Goal: Task Accomplishment & Management: Use online tool/utility

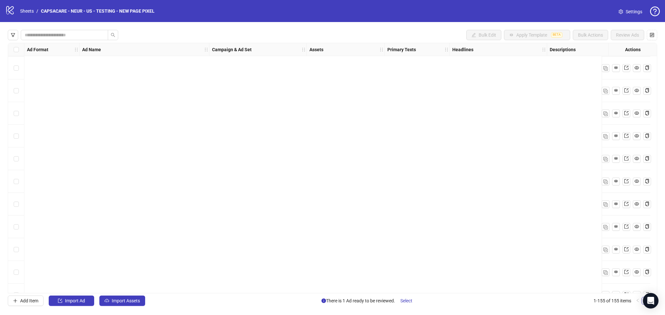
scroll to position [3286, 0]
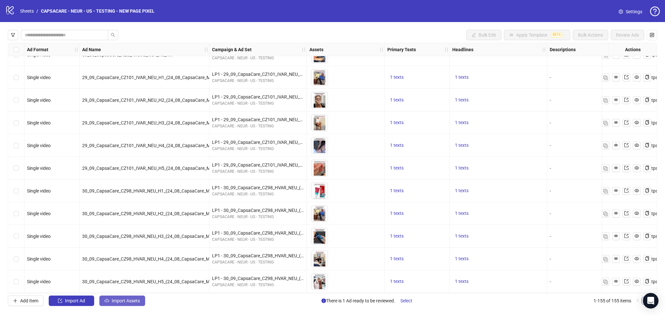
click at [120, 299] on span "Import Assets" at bounding box center [126, 301] width 28 height 5
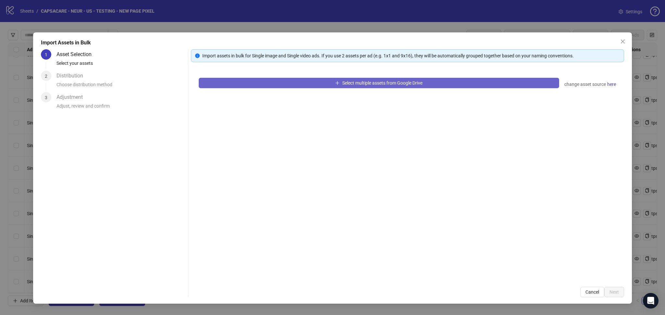
click at [310, 81] on button "Select multiple assets from Google Drive" at bounding box center [379, 83] width 360 height 10
click at [348, 84] on span "Select multiple assets from Google Drive" at bounding box center [382, 82] width 80 height 5
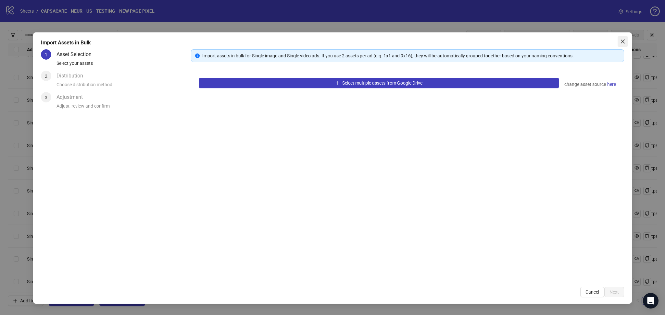
click at [624, 43] on icon "close" at bounding box center [622, 41] width 5 height 5
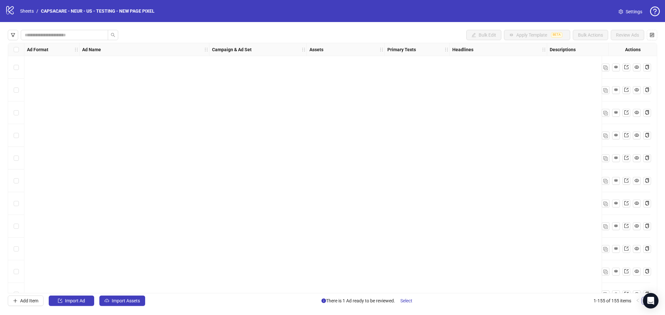
scroll to position [3286, 0]
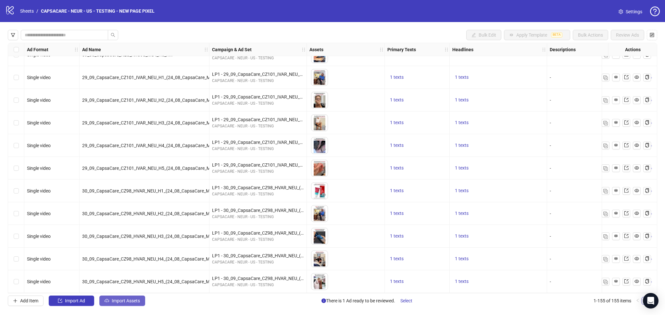
click at [121, 298] on button "Import Assets" at bounding box center [122, 301] width 46 height 10
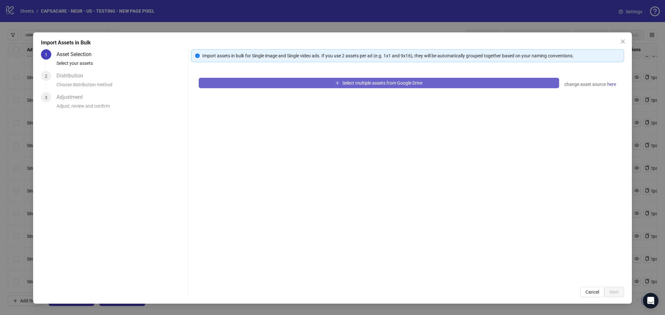
click at [254, 87] on button "Select multiple assets from Google Drive" at bounding box center [379, 83] width 360 height 10
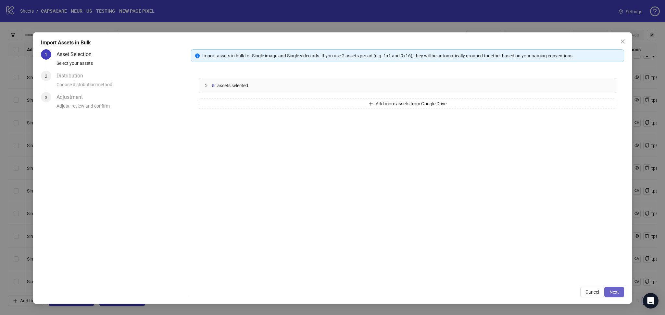
click at [615, 290] on span "Next" at bounding box center [613, 292] width 9 height 5
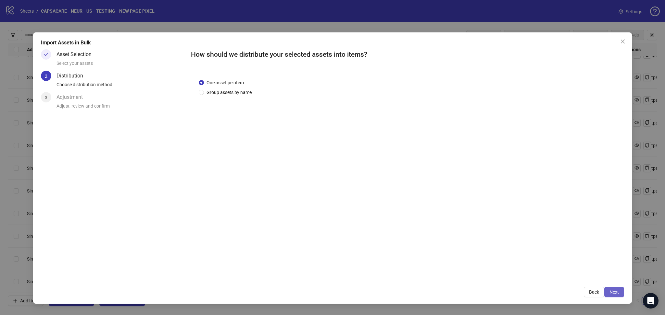
click at [612, 290] on span "Next" at bounding box center [613, 292] width 9 height 5
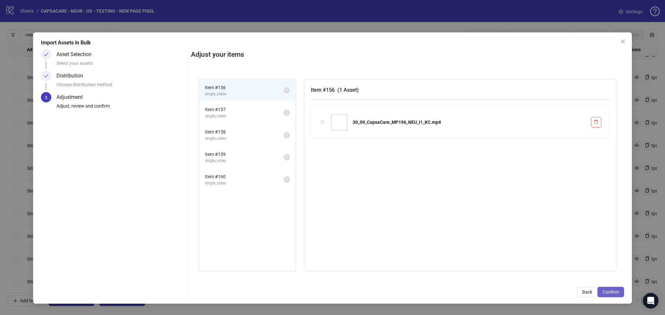
click at [613, 290] on span "Confirm" at bounding box center [610, 292] width 16 height 5
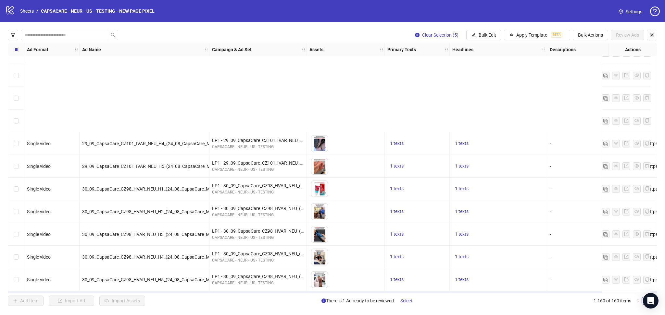
scroll to position [3400, 0]
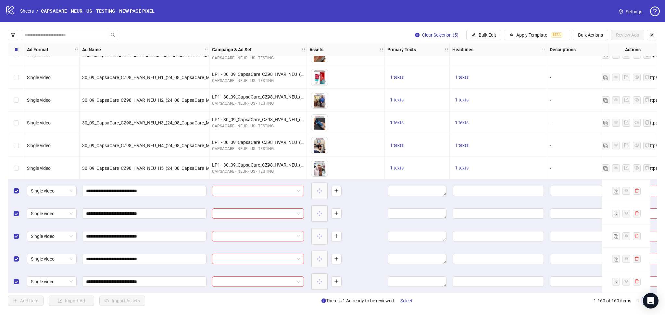
click at [244, 191] on input "search" at bounding box center [255, 191] width 78 height 10
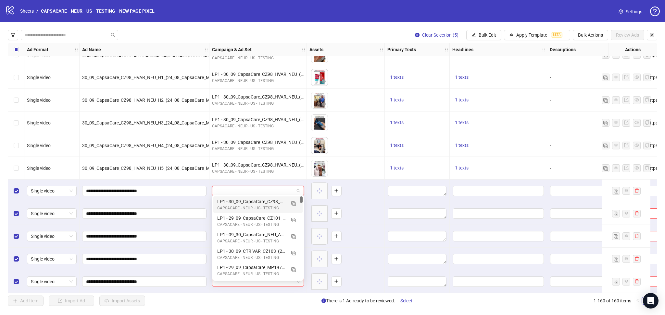
paste input "**********"
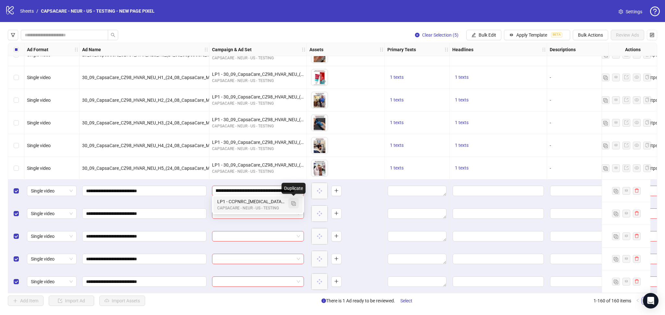
click at [294, 203] on img "button" at bounding box center [293, 204] width 5 height 5
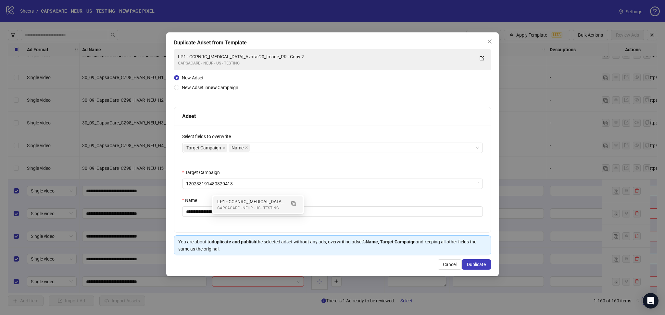
type input "**********"
click at [224, 149] on icon "close" at bounding box center [223, 147] width 3 height 3
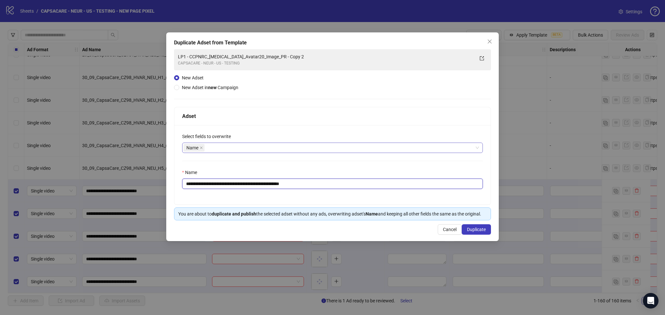
drag, startPoint x: 198, startPoint y: 184, endPoint x: 346, endPoint y: 178, distance: 148.4
click at [346, 178] on div "**********" at bounding box center [332, 179] width 301 height 20
paste input "text"
type input "**********"
click at [474, 230] on span "Duplicate" at bounding box center [476, 229] width 19 height 5
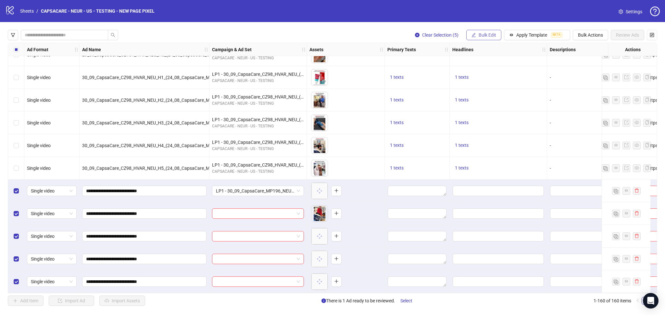
drag, startPoint x: 479, startPoint y: 37, endPoint x: 486, endPoint y: 39, distance: 6.3
click at [480, 37] on span "Bulk Edit" at bounding box center [487, 34] width 18 height 5
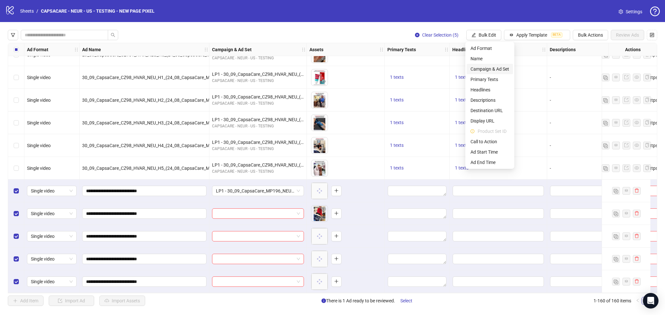
click at [501, 68] on span "Campaign & Ad Set" at bounding box center [489, 69] width 39 height 7
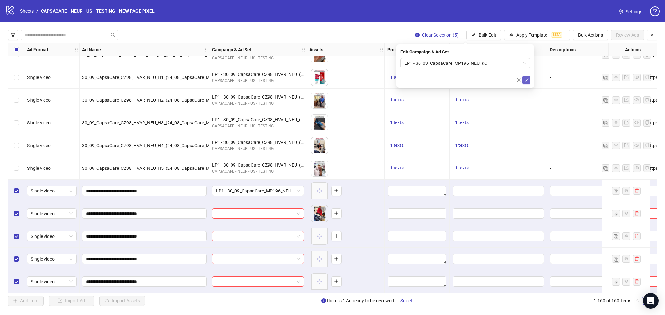
click at [528, 80] on icon "check" at bounding box center [526, 80] width 5 height 5
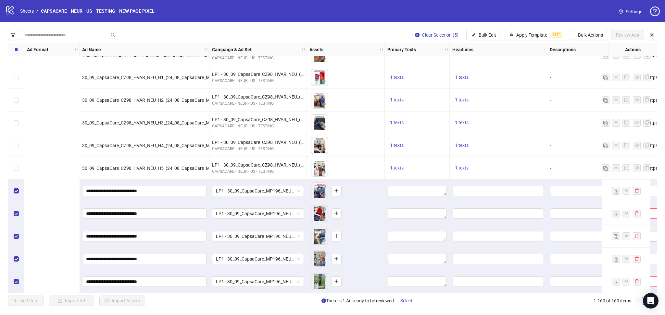
scroll to position [3400, 248]
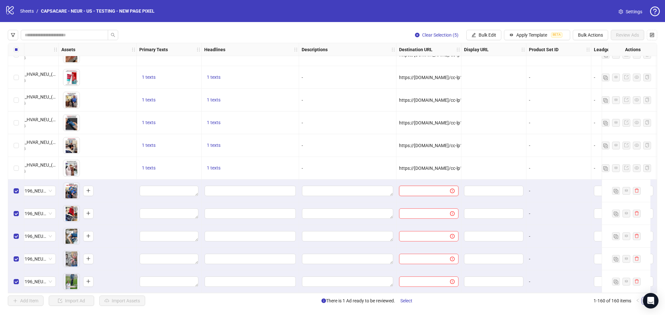
click at [412, 190] on input "text" at bounding box center [422, 191] width 38 height 7
paste input "**********"
type input "**********"
click at [148, 166] on span "1 texts" at bounding box center [149, 168] width 14 height 5
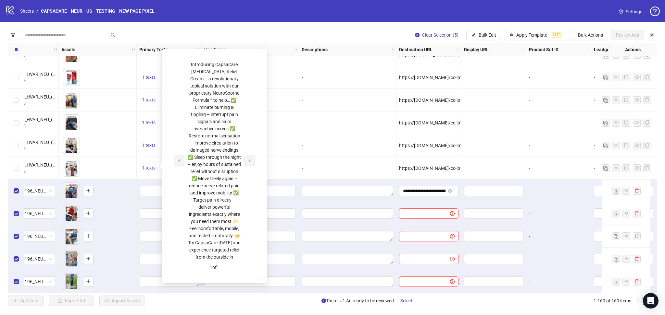
click at [126, 158] on div "To pick up a draggable item, press the space bar. While dragging, use the arrow…" at bounding box center [97, 168] width 72 height 20
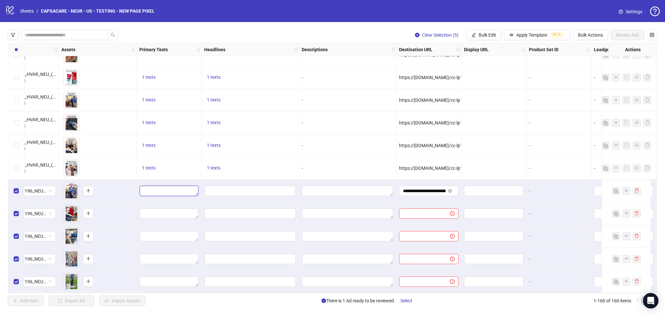
click at [161, 186] on textarea "Edit values" at bounding box center [169, 191] width 59 height 10
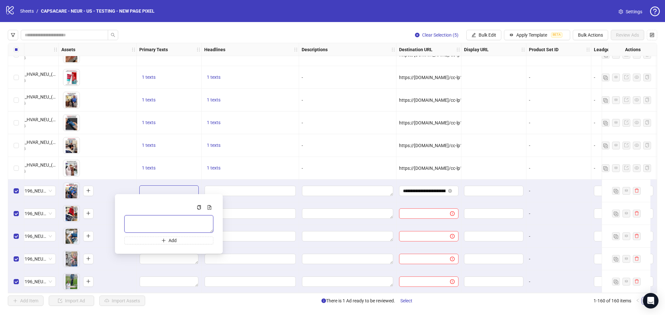
click at [149, 220] on textarea "Multi-text input container - paste or copy values" at bounding box center [168, 224] width 89 height 18
paste textarea "**********"
type textarea "**********"
click at [289, 157] on div "1 texts" at bounding box center [250, 168] width 97 height 23
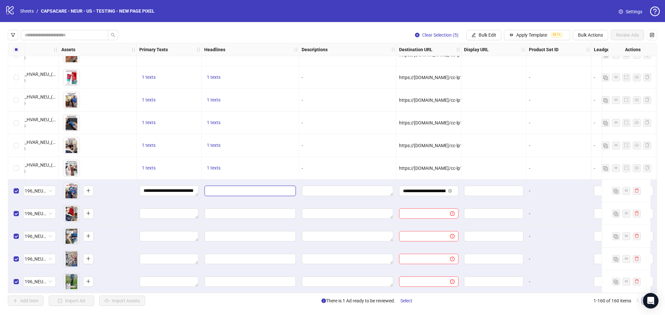
click at [236, 190] on input "Edit values" at bounding box center [249, 191] width 91 height 10
click at [222, 221] on input "Multi-input container - paste or copy values" at bounding box center [249, 220] width 89 height 10
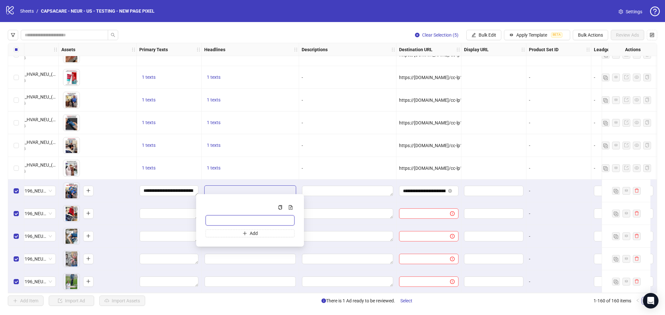
paste input "**********"
type input "**********"
click at [335, 142] on div "-" at bounding box center [348, 145] width 92 height 7
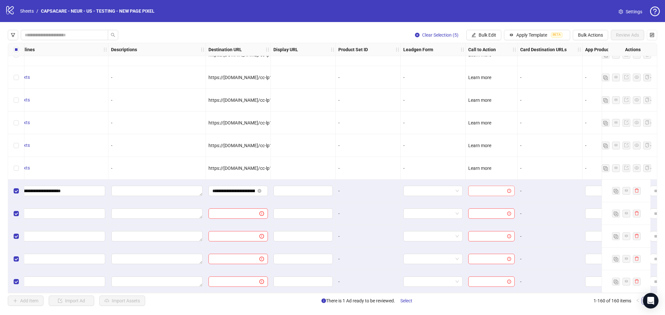
scroll to position [3400, 496]
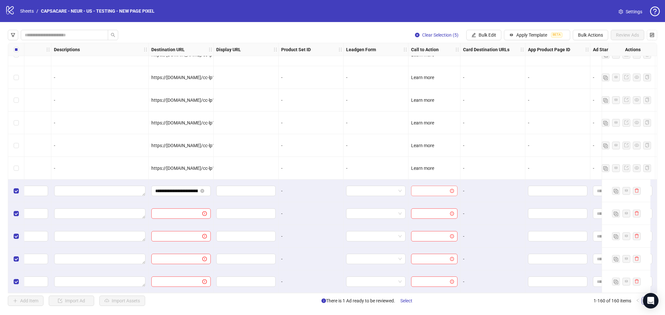
click at [427, 192] on input "search" at bounding box center [431, 191] width 33 height 10
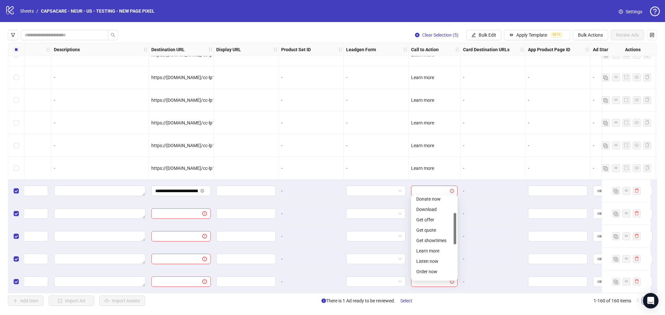
scroll to position [52, 0]
drag, startPoint x: 455, startPoint y: 212, endPoint x: 453, endPoint y: 232, distance: 19.8
click at [453, 232] on div at bounding box center [454, 231] width 3 height 31
click at [428, 240] on div "Learn more" at bounding box center [434, 243] width 36 height 7
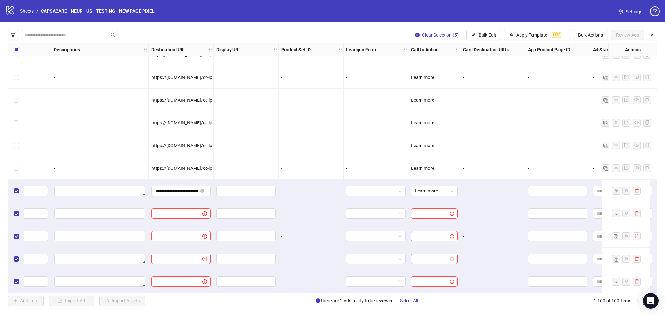
drag, startPoint x: 403, startPoint y: 295, endPoint x: 290, endPoint y: 298, distance: 113.3
click at [290, 298] on div "Clear Selection (5) Bulk Edit Apply Template BETA Bulk Actions Review Ads Ad Fo…" at bounding box center [332, 168] width 665 height 292
click at [300, 294] on div "Ad Format Ad Name Campaign & Ad Set Assets Primary Texts Headlines Descriptions…" at bounding box center [332, 168] width 649 height 251
drag, startPoint x: 311, startPoint y: 294, endPoint x: 247, endPoint y: 292, distance: 63.3
click at [247, 292] on div "Ad Format Ad Name Campaign & Ad Set Assets Primary Texts Headlines Descriptions…" at bounding box center [332, 168] width 649 height 251
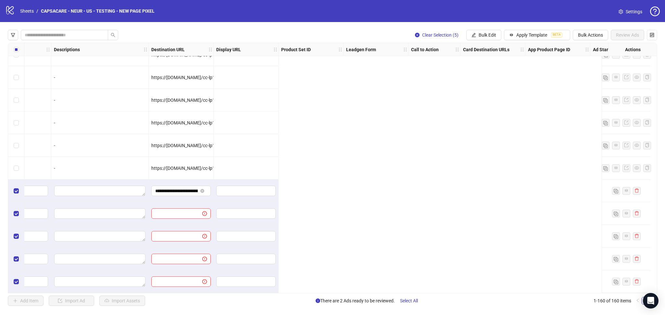
scroll to position [3400, 0]
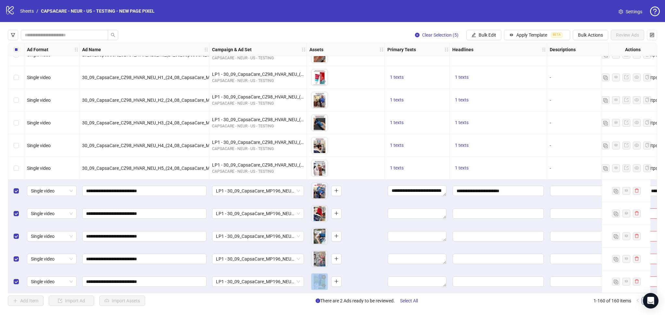
drag, startPoint x: 225, startPoint y: 291, endPoint x: 191, endPoint y: 296, distance: 34.1
click at [191, 296] on div "Clear Selection (5) Bulk Edit Apply Template BETA Bulk Actions Review Ads Ad Fo…" at bounding box center [332, 168] width 665 height 292
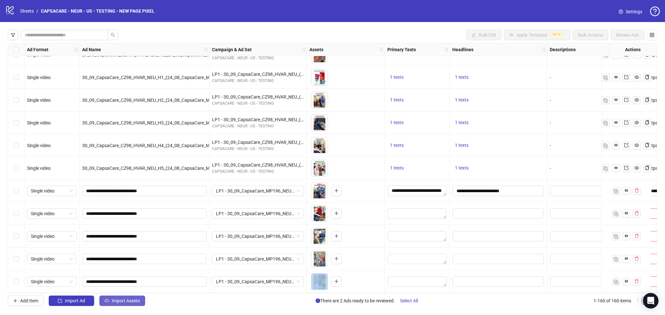
click at [119, 300] on span "Import Assets" at bounding box center [126, 301] width 28 height 5
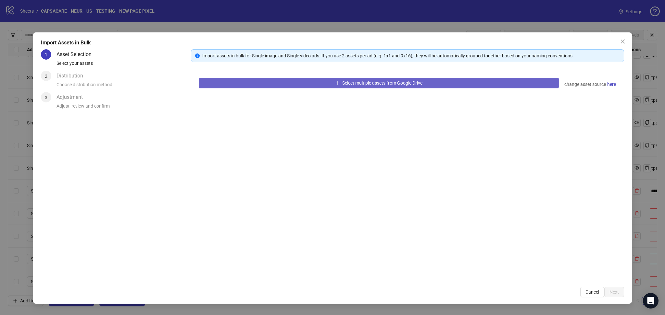
click at [260, 85] on button "Select multiple assets from Google Drive" at bounding box center [379, 83] width 360 height 10
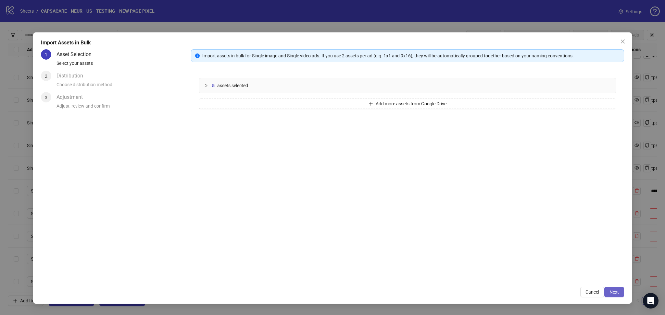
click at [616, 292] on span "Next" at bounding box center [613, 292] width 9 height 5
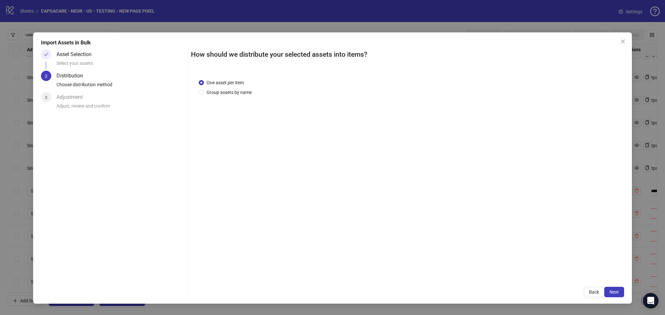
click at [614, 292] on span "Next" at bounding box center [613, 292] width 9 height 5
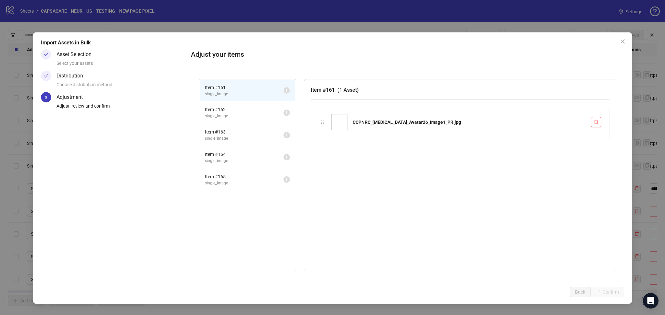
scroll to position [3514, 0]
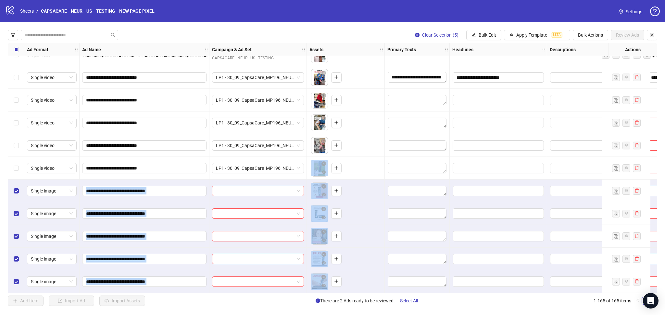
click at [237, 191] on input "search" at bounding box center [255, 191] width 78 height 10
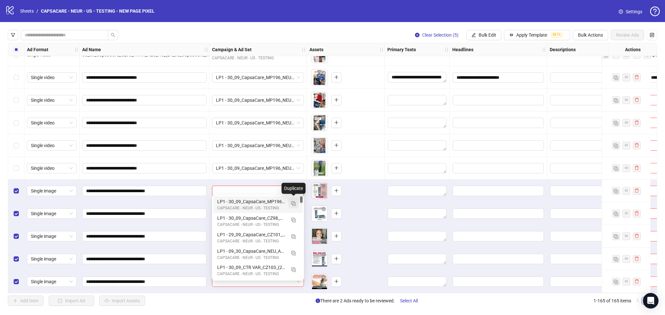
click at [294, 200] on button "button" at bounding box center [293, 203] width 10 height 10
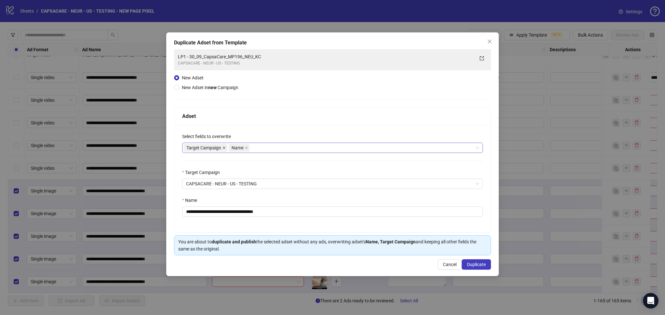
click at [225, 149] on icon "close" at bounding box center [223, 147] width 3 height 3
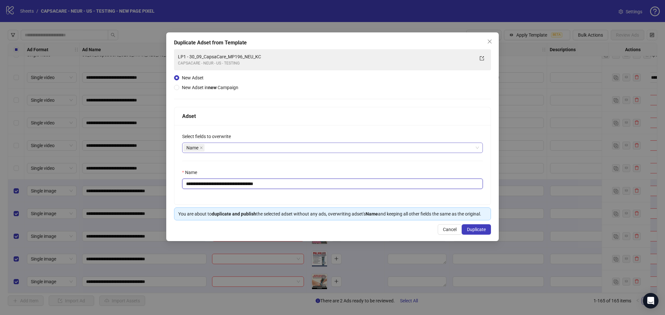
click at [199, 184] on input "**********" at bounding box center [332, 184] width 301 height 10
drag, startPoint x: 198, startPoint y: 185, endPoint x: 306, endPoint y: 186, distance: 108.1
click at [306, 186] on input "**********" at bounding box center [332, 184] width 301 height 10
paste input "text"
type input "**********"
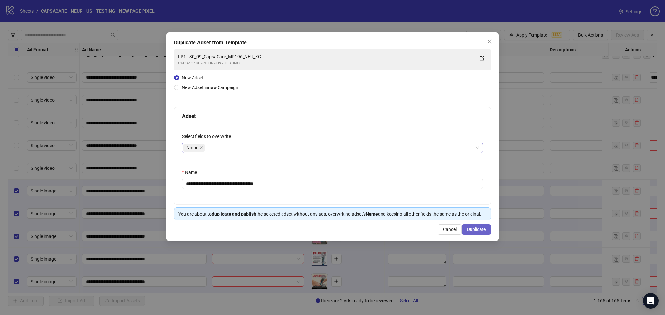
click at [471, 231] on span "Duplicate" at bounding box center [476, 229] width 19 height 5
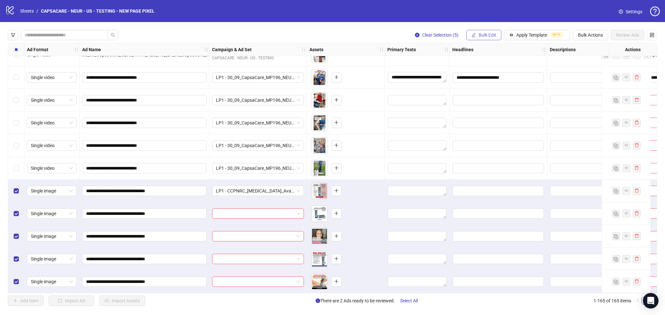
click at [484, 38] on span "Bulk Edit" at bounding box center [487, 34] width 18 height 5
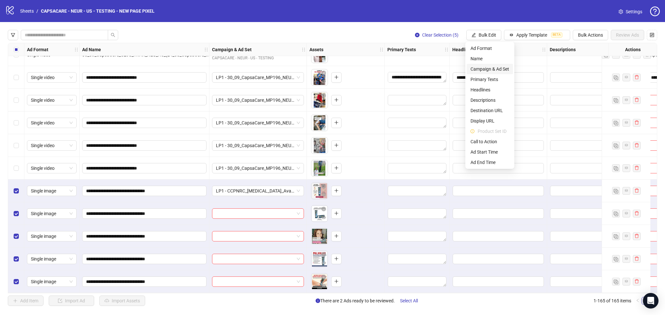
click at [486, 67] on span "Campaign & Ad Set" at bounding box center [489, 69] width 39 height 7
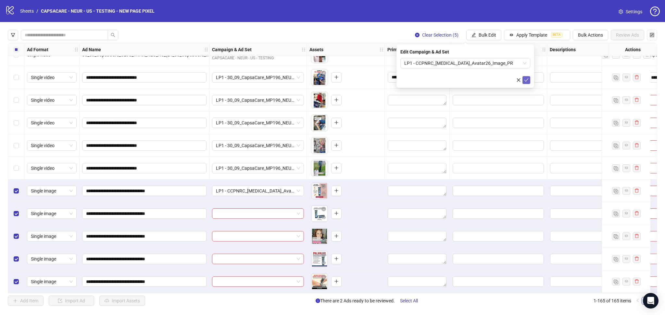
click at [525, 82] on span "submit" at bounding box center [526, 80] width 5 height 5
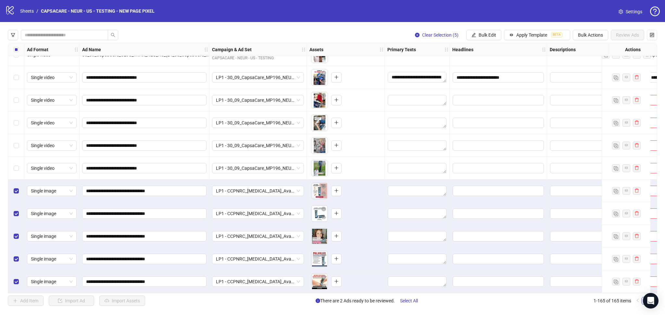
click at [12, 50] on div "Select all rows" at bounding box center [16, 49] width 16 height 13
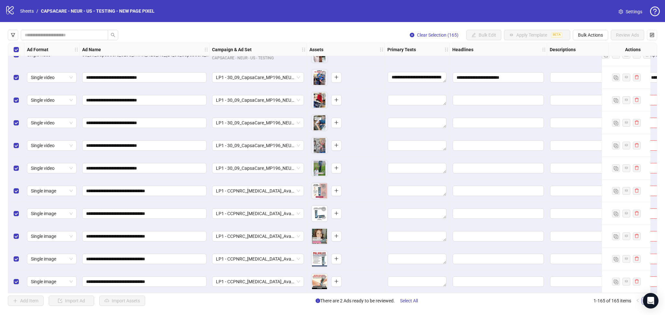
click at [12, 50] on div "Select all rows" at bounding box center [16, 49] width 16 height 13
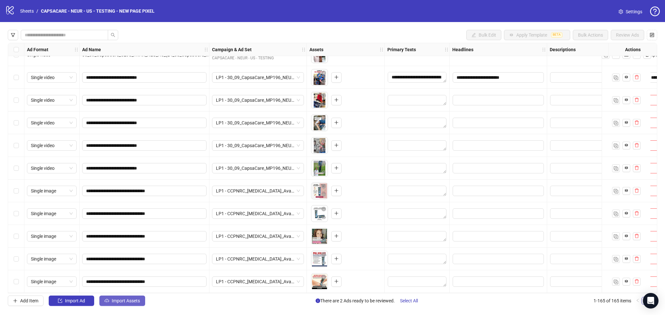
click at [128, 298] on button "Import Assets" at bounding box center [122, 301] width 46 height 10
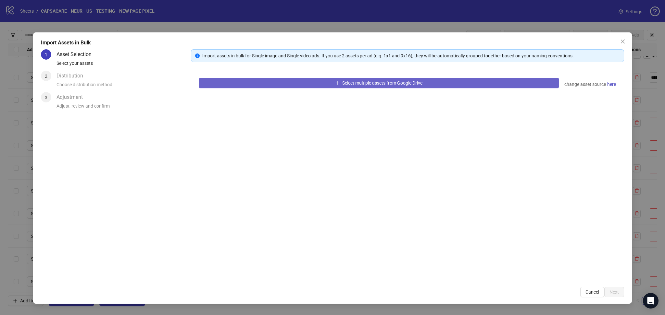
click at [269, 79] on button "Select multiple assets from Google Drive" at bounding box center [379, 83] width 360 height 10
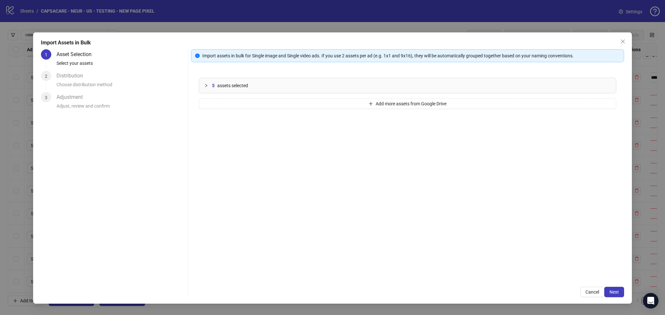
click at [619, 294] on button "Next" at bounding box center [614, 292] width 20 height 10
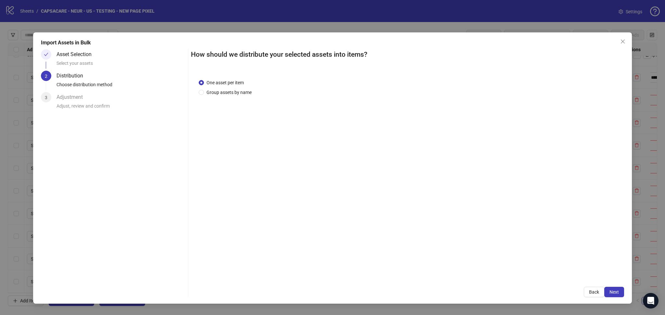
click at [615, 292] on span "Next" at bounding box center [613, 292] width 9 height 5
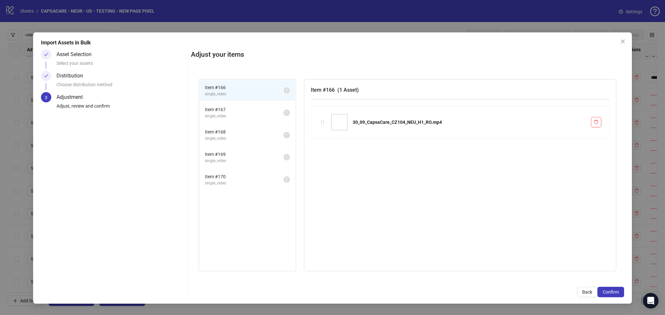
click at [615, 292] on span "Confirm" at bounding box center [610, 292] width 16 height 5
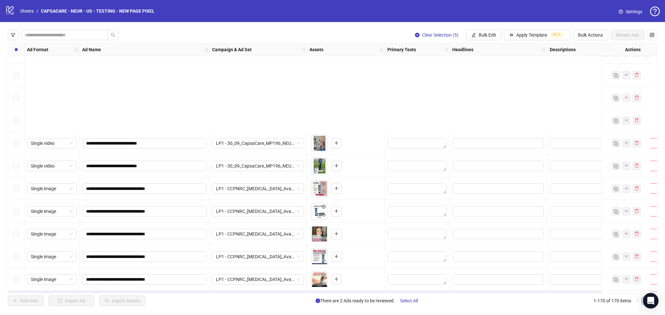
scroll to position [3627, 0]
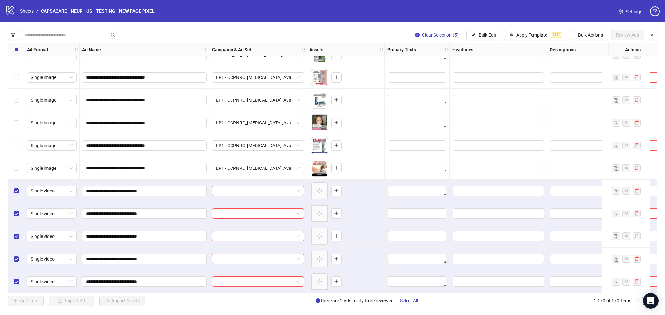
click at [244, 192] on div "Import Assets in Bulk Asset Selection Select your assets Distribution Choose di…" at bounding box center [332, 157] width 665 height 315
click at [241, 190] on input "search" at bounding box center [255, 191] width 78 height 10
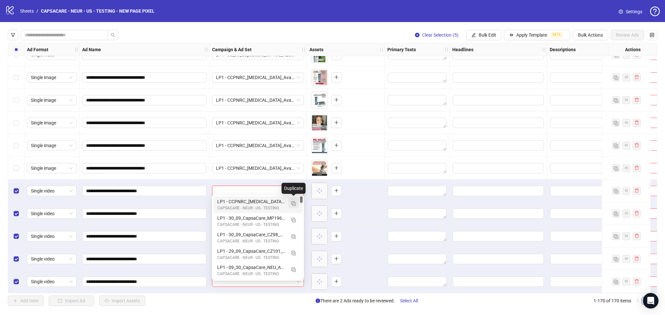
click at [291, 202] on img "button" at bounding box center [293, 204] width 5 height 5
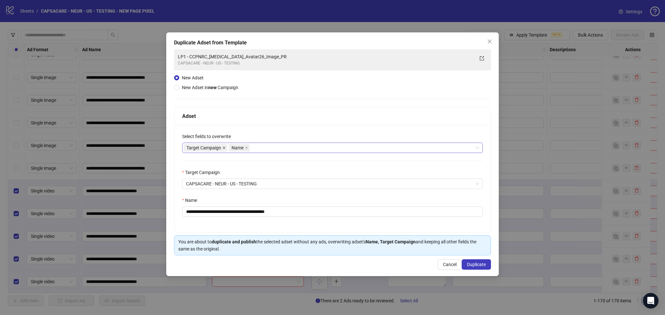
click at [225, 150] on span at bounding box center [223, 147] width 3 height 7
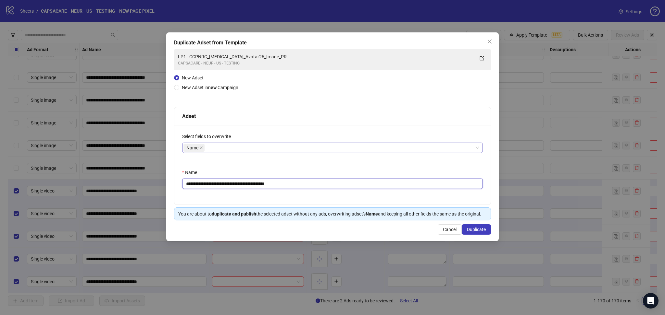
drag, startPoint x: 198, startPoint y: 185, endPoint x: 346, endPoint y: 183, distance: 147.7
click at [346, 183] on input "**********" at bounding box center [332, 184] width 301 height 10
paste input "text"
type input "**********"
click at [480, 232] on span "Duplicate" at bounding box center [476, 229] width 19 height 5
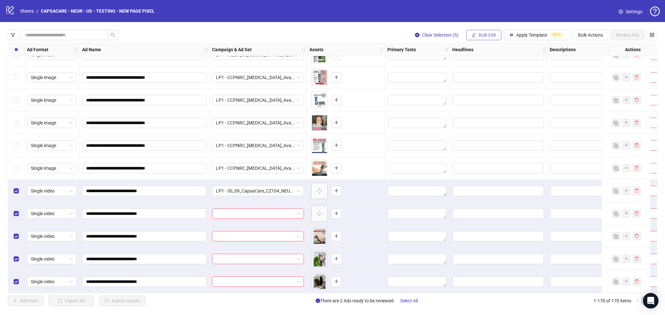
click at [481, 34] on span "Bulk Edit" at bounding box center [487, 34] width 18 height 5
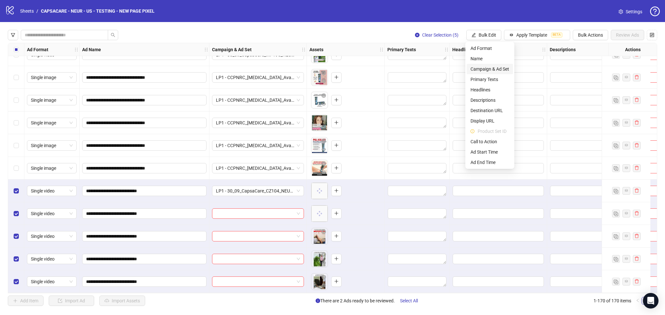
click at [490, 66] on span "Campaign & Ad Set" at bounding box center [489, 69] width 39 height 7
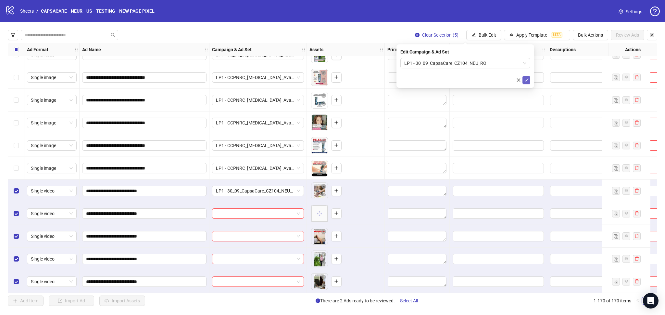
click at [528, 80] on icon "check" at bounding box center [526, 80] width 5 height 5
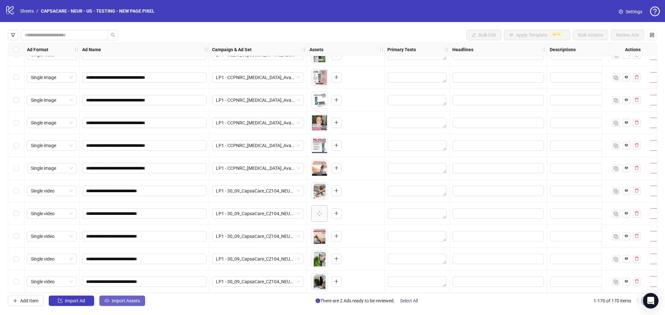
click at [122, 304] on span "Import Assets" at bounding box center [126, 301] width 28 height 5
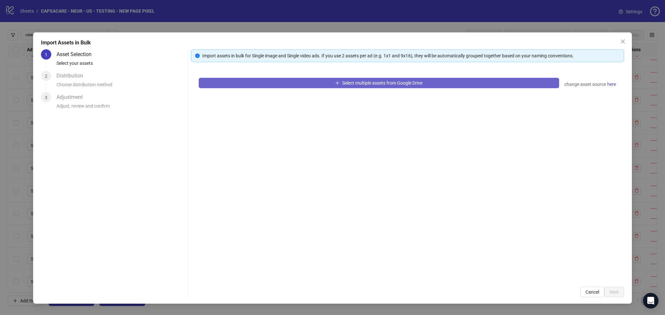
click at [265, 83] on button "Select multiple assets from Google Drive" at bounding box center [379, 83] width 360 height 10
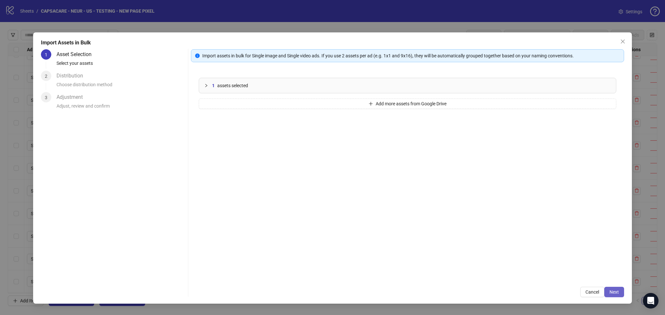
click at [613, 289] on button "Next" at bounding box center [614, 292] width 20 height 10
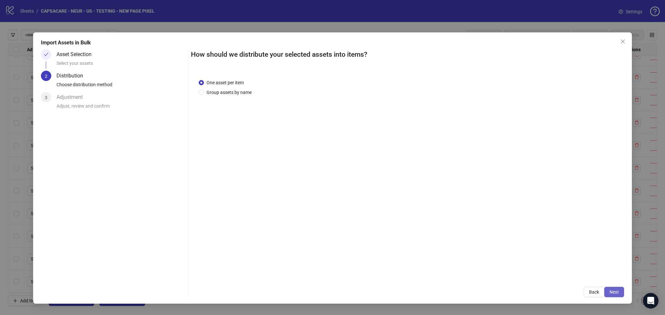
click at [616, 292] on span "Next" at bounding box center [613, 292] width 9 height 5
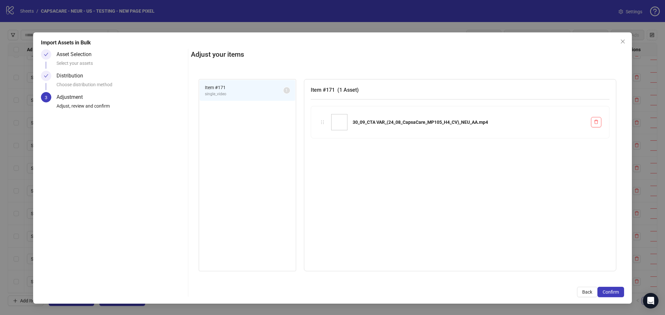
click at [617, 293] on span "Confirm" at bounding box center [610, 292] width 16 height 5
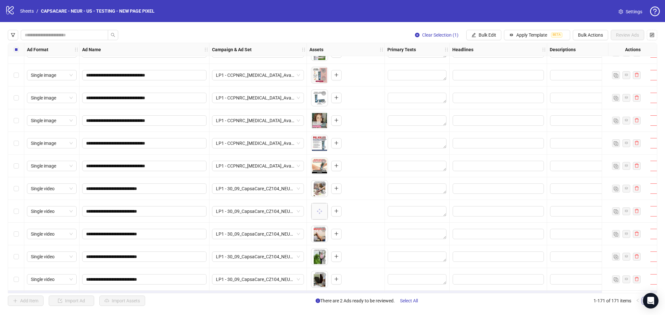
scroll to position [3649, 0]
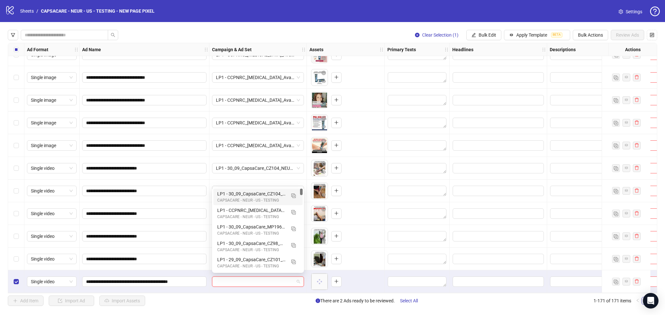
click at [237, 281] on input "search" at bounding box center [255, 282] width 78 height 10
click at [293, 196] on img "button" at bounding box center [293, 196] width 5 height 5
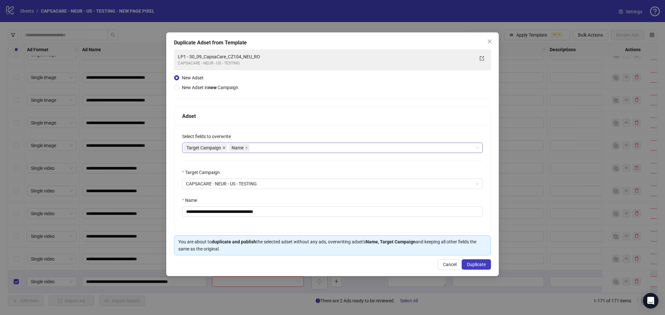
click at [222, 149] on icon "close" at bounding box center [223, 147] width 3 height 3
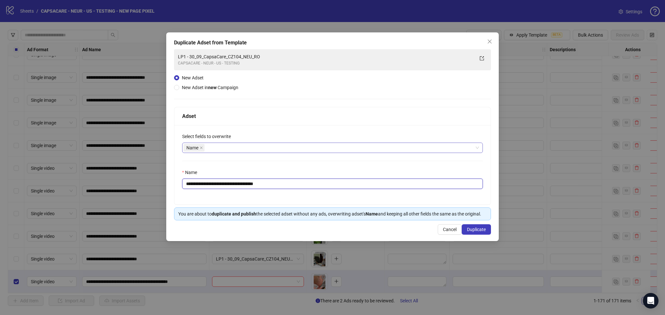
drag, startPoint x: 198, startPoint y: 184, endPoint x: 297, endPoint y: 188, distance: 99.4
click at [297, 188] on input "**********" at bounding box center [332, 184] width 301 height 10
paste input "**********"
type input "**********"
click at [478, 228] on span "Duplicate" at bounding box center [476, 229] width 19 height 5
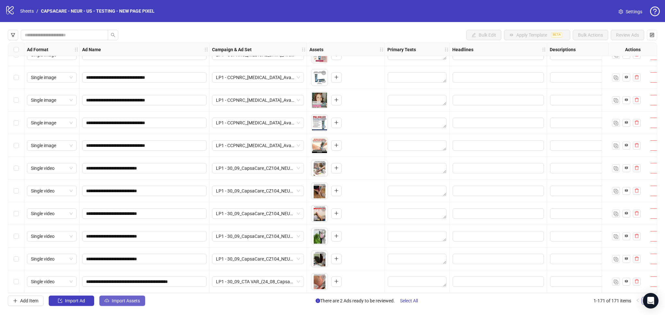
click at [120, 300] on span "Import Assets" at bounding box center [126, 301] width 28 height 5
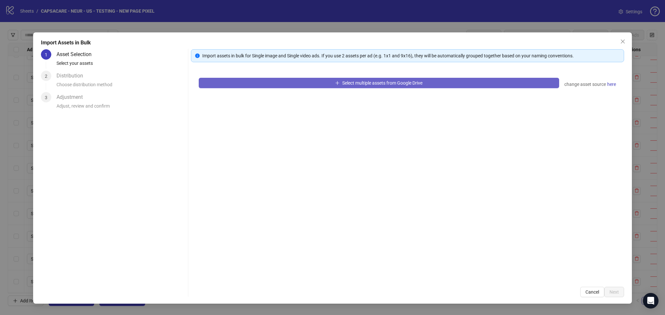
click at [238, 80] on button "Select multiple assets from Google Drive" at bounding box center [379, 83] width 360 height 10
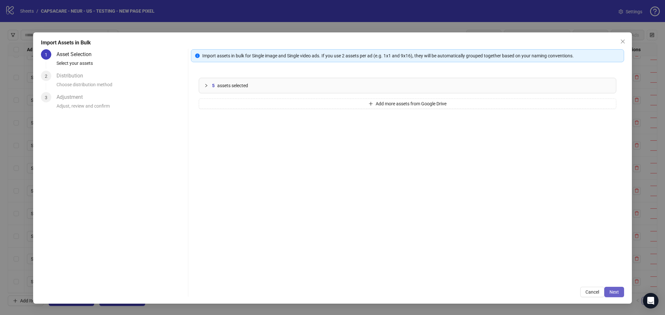
click at [610, 289] on button "Next" at bounding box center [614, 292] width 20 height 10
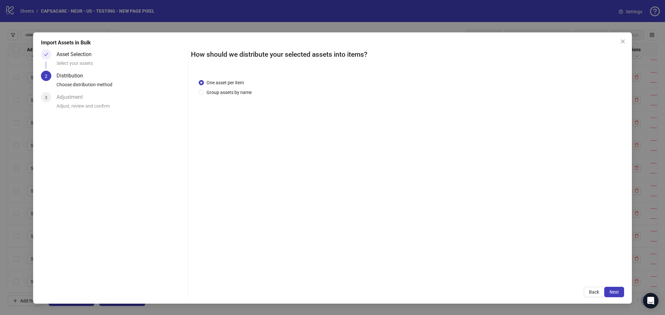
click at [613, 293] on span "Next" at bounding box center [613, 292] width 9 height 5
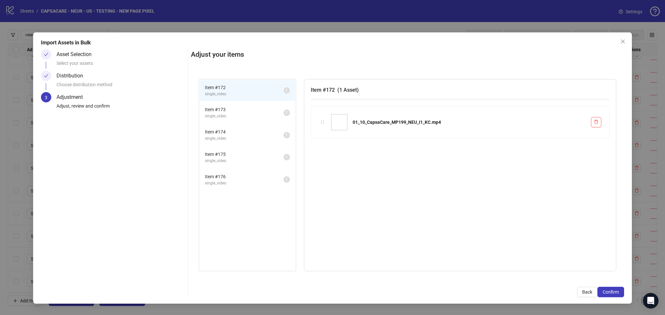
click at [613, 293] on span "Confirm" at bounding box center [610, 292] width 16 height 5
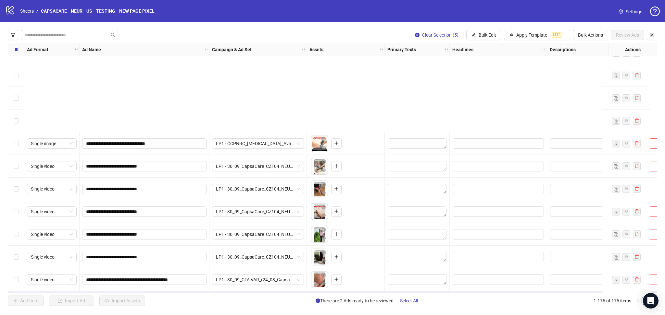
scroll to position [3763, 0]
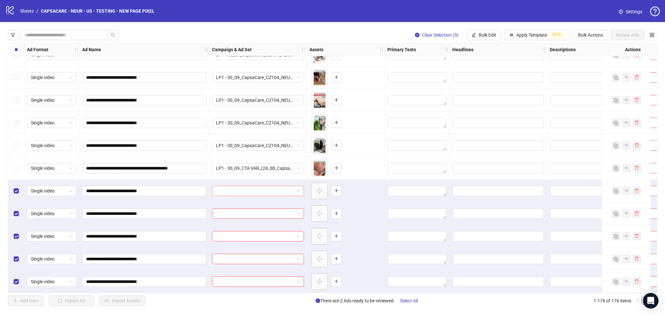
click at [237, 189] on input "search" at bounding box center [255, 191] width 78 height 10
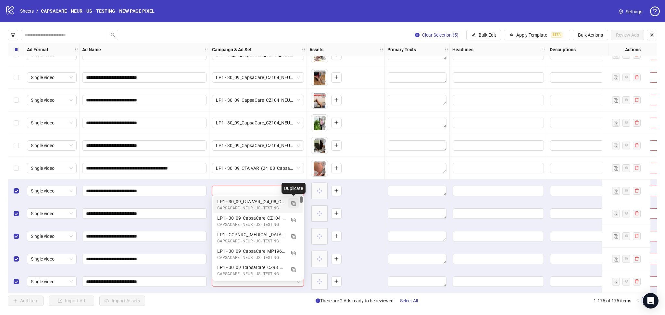
click at [292, 204] on img "button" at bounding box center [293, 204] width 5 height 5
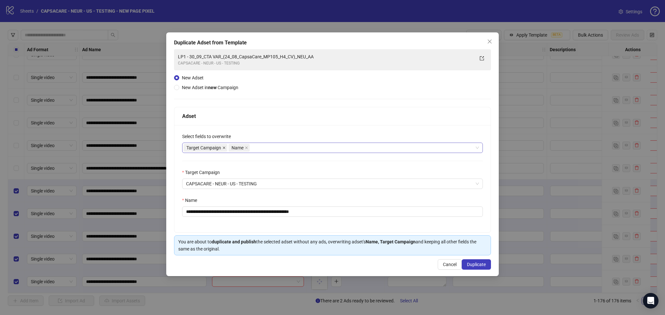
click at [223, 149] on icon "close" at bounding box center [223, 147] width 3 height 3
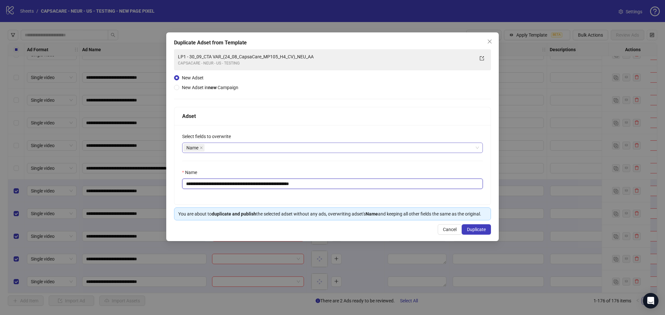
drag, startPoint x: 198, startPoint y: 185, endPoint x: 403, endPoint y: 201, distance: 205.5
click at [399, 194] on div "**********" at bounding box center [332, 165] width 316 height 80
paste input "text"
type input "**********"
click at [476, 227] on button "Duplicate" at bounding box center [476, 230] width 29 height 10
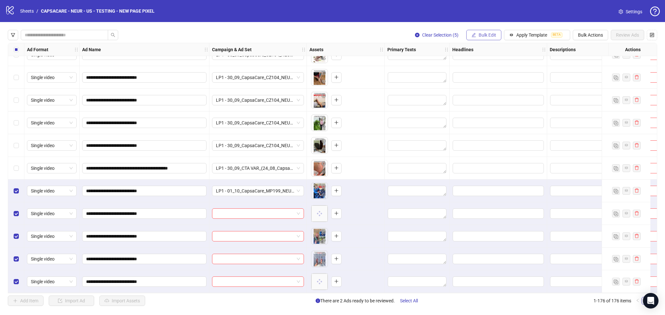
click at [487, 36] on span "Bulk Edit" at bounding box center [487, 34] width 18 height 5
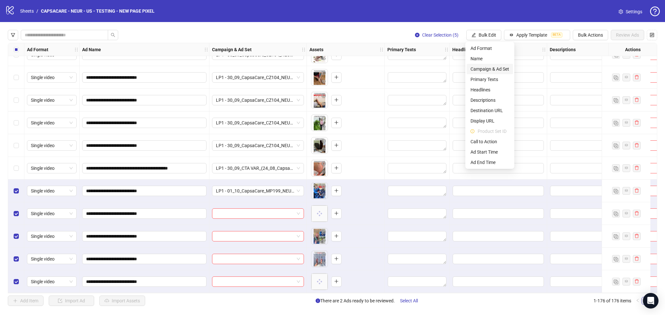
click at [492, 68] on span "Campaign & Ad Set" at bounding box center [489, 69] width 39 height 7
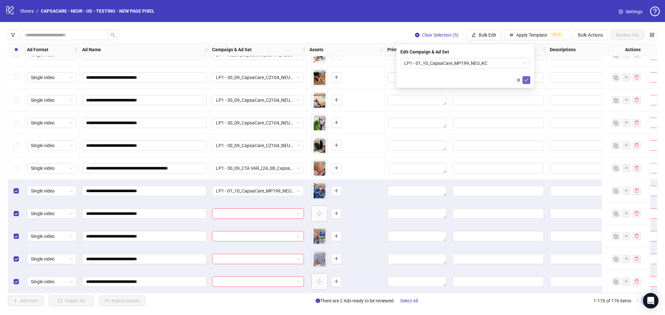
click at [527, 82] on span "submit" at bounding box center [526, 80] width 5 height 5
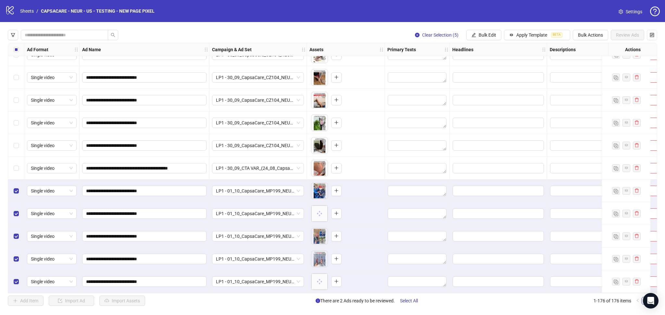
click at [18, 53] on label "Select all rows" at bounding box center [16, 49] width 5 height 7
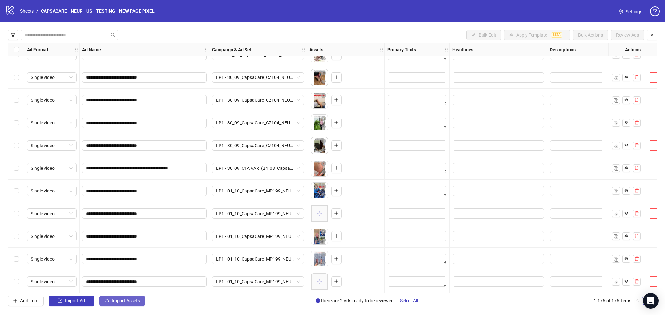
click at [118, 303] on span "Import Assets" at bounding box center [126, 301] width 28 height 5
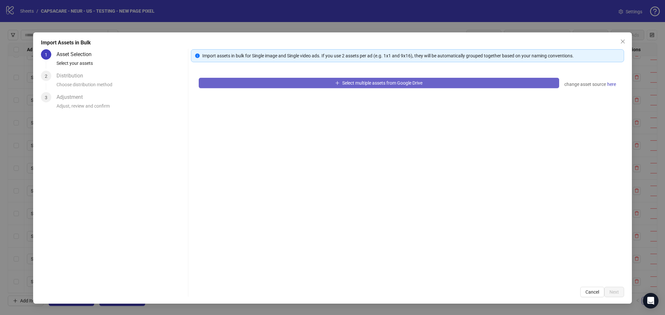
click at [267, 85] on button "Select multiple assets from Google Drive" at bounding box center [379, 83] width 360 height 10
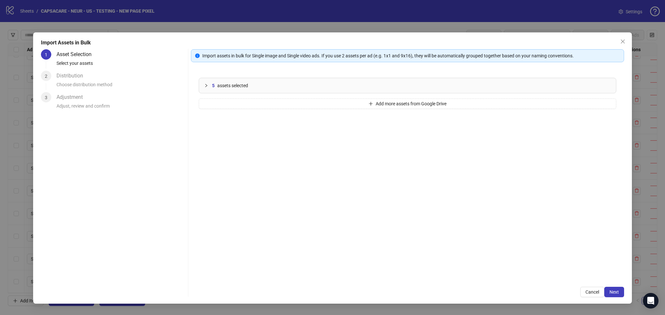
click at [617, 293] on span "Next" at bounding box center [613, 292] width 9 height 5
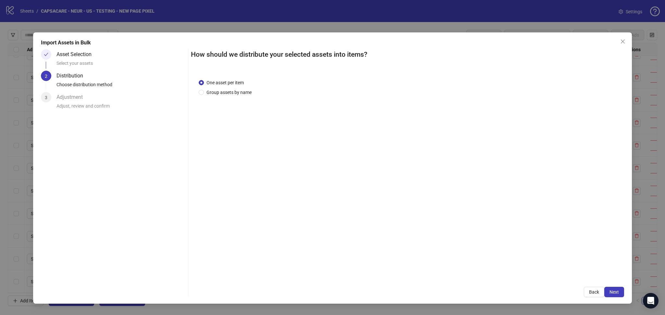
click at [616, 293] on span "Next" at bounding box center [613, 292] width 9 height 5
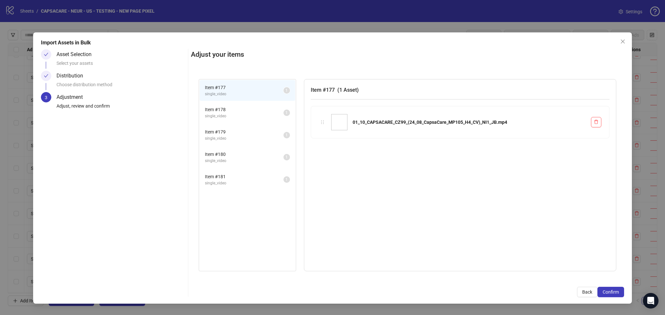
click at [616, 293] on span "Confirm" at bounding box center [610, 292] width 16 height 5
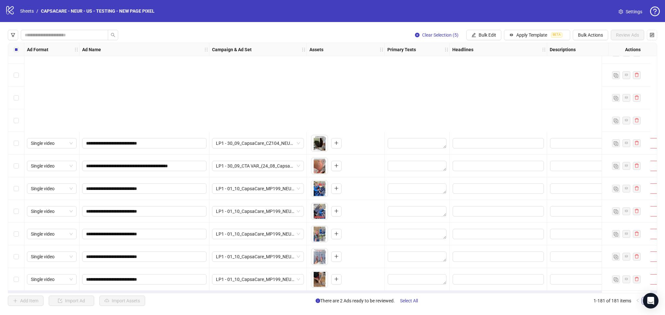
scroll to position [3877, 0]
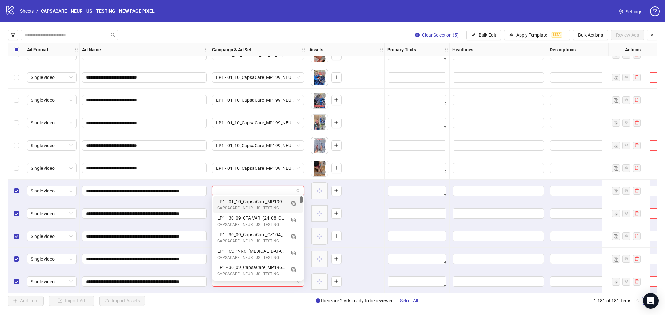
click at [250, 188] on input "search" at bounding box center [255, 191] width 78 height 10
click at [293, 200] on button "button" at bounding box center [293, 203] width 10 height 10
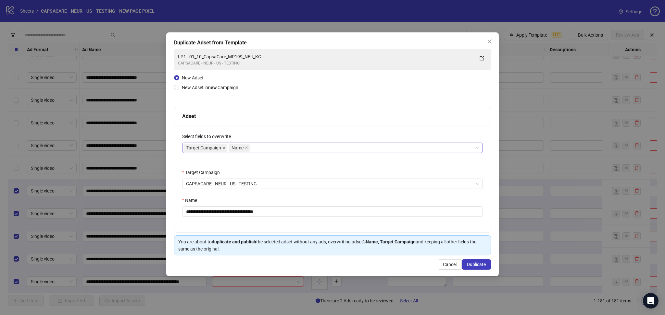
click at [225, 147] on icon "close" at bounding box center [223, 147] width 3 height 3
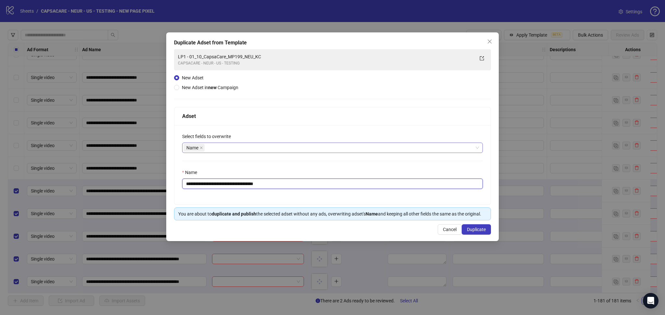
drag, startPoint x: 198, startPoint y: 185, endPoint x: 332, endPoint y: 194, distance: 133.7
click at [330, 194] on div "**********" at bounding box center [332, 165] width 316 height 80
paste input "**********"
type input "**********"
click at [481, 228] on span "Duplicate" at bounding box center [476, 229] width 19 height 5
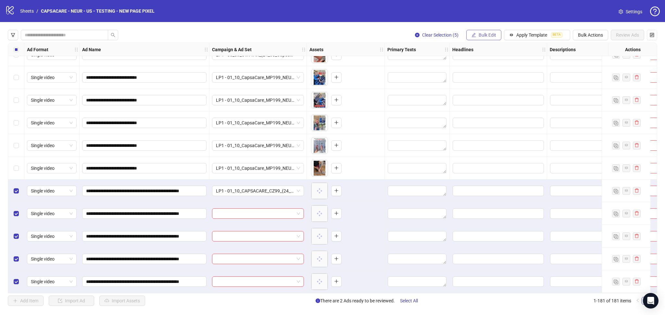
click at [486, 36] on span "Bulk Edit" at bounding box center [487, 34] width 18 height 5
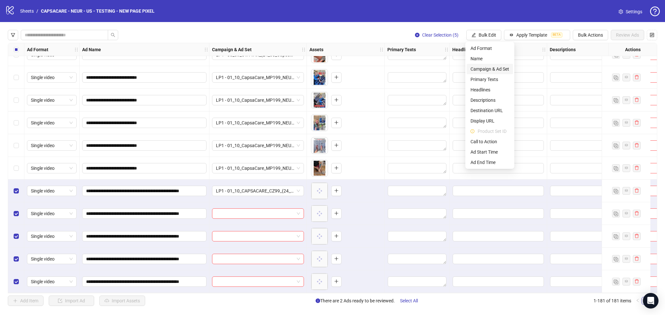
click at [491, 68] on span "Campaign & Ad Set" at bounding box center [489, 69] width 39 height 7
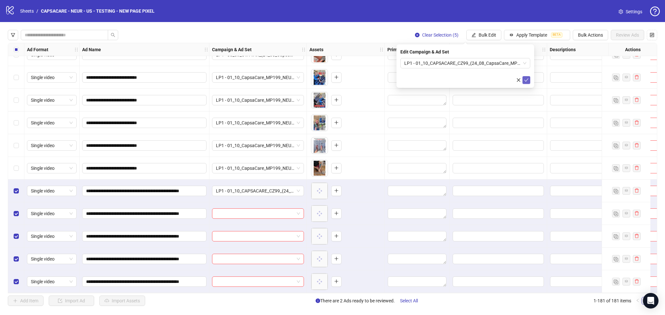
click at [526, 80] on icon "check" at bounding box center [526, 80] width 5 height 5
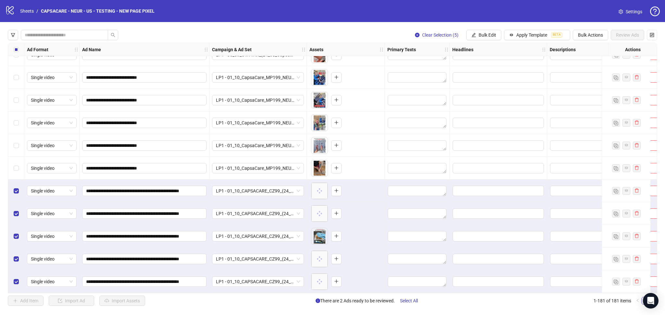
click at [19, 48] on div "Select all rows" at bounding box center [16, 49] width 16 height 13
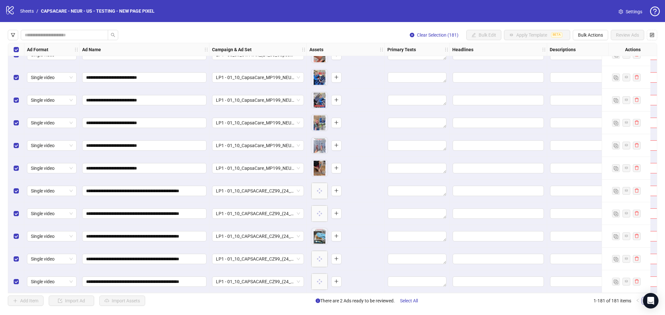
click at [19, 48] on div "Select all rows" at bounding box center [16, 49] width 16 height 13
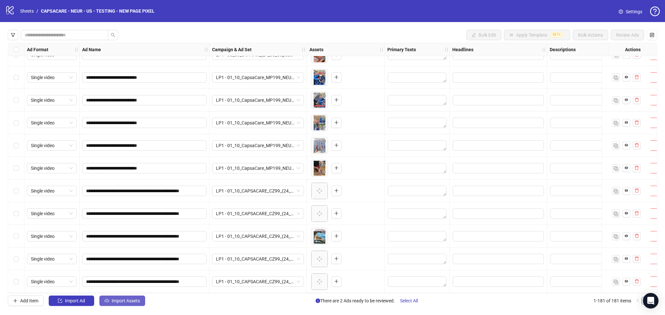
click at [125, 304] on button "Import Assets" at bounding box center [122, 301] width 46 height 10
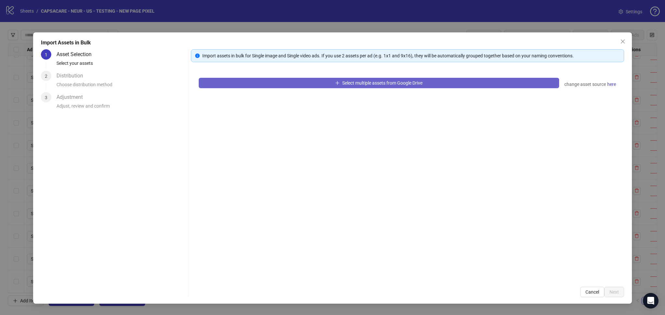
click at [244, 78] on button "Select multiple assets from Google Drive" at bounding box center [379, 83] width 360 height 10
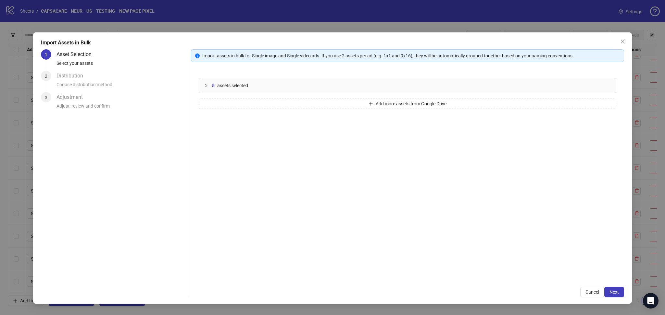
click at [617, 291] on span "Next" at bounding box center [613, 292] width 9 height 5
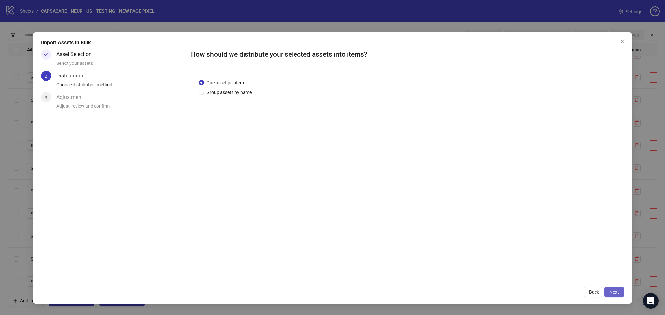
click at [616, 292] on span "Next" at bounding box center [613, 292] width 9 height 5
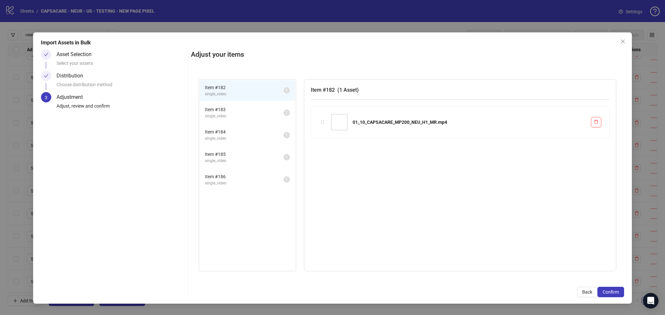
click at [616, 292] on span "Confirm" at bounding box center [610, 292] width 16 height 5
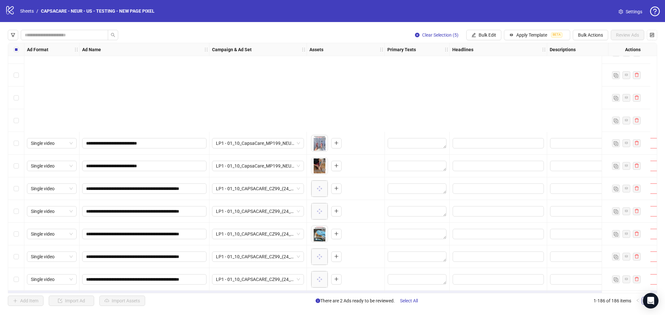
scroll to position [3991, 0]
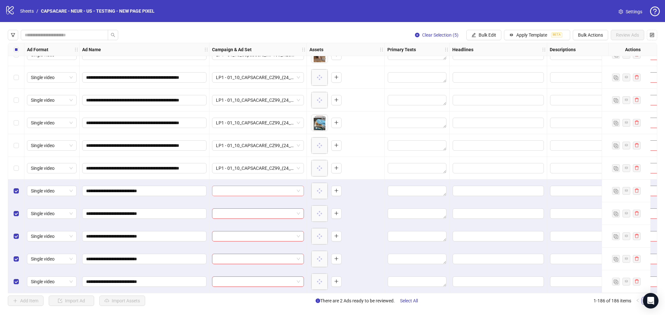
click at [228, 188] on input "search" at bounding box center [255, 191] width 78 height 10
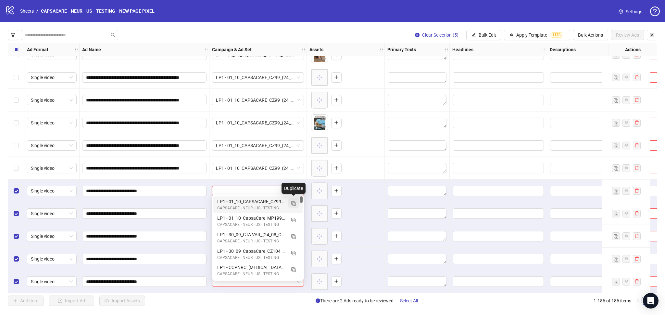
click at [294, 202] on img "button" at bounding box center [293, 204] width 5 height 5
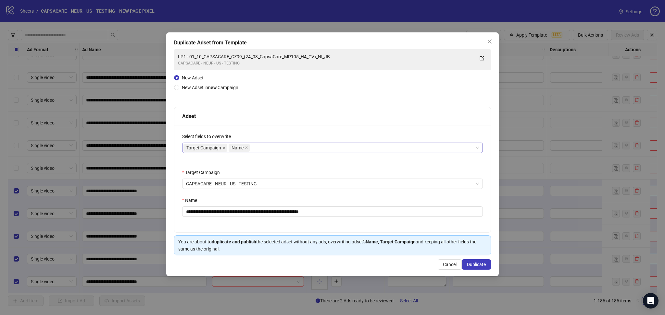
click at [225, 148] on icon "close" at bounding box center [223, 147] width 3 height 3
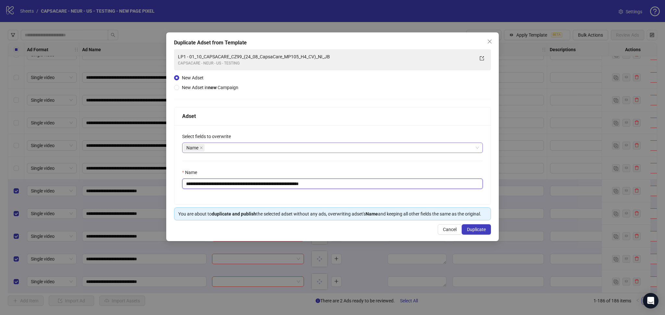
drag, startPoint x: 198, startPoint y: 184, endPoint x: 398, endPoint y: 200, distance: 200.2
click at [398, 200] on div "**********" at bounding box center [332, 165] width 316 height 80
paste input "text"
type input "**********"
click at [471, 226] on button "Duplicate" at bounding box center [476, 230] width 29 height 10
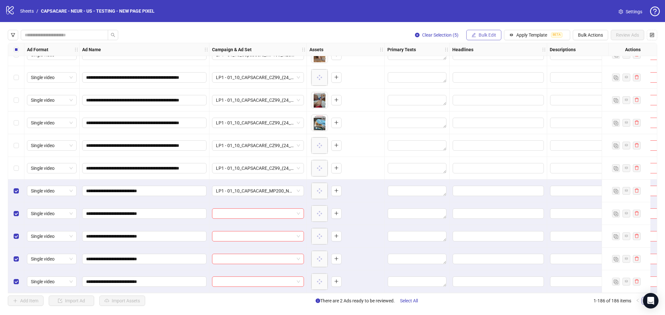
click at [478, 39] on button "Bulk Edit" at bounding box center [483, 35] width 35 height 10
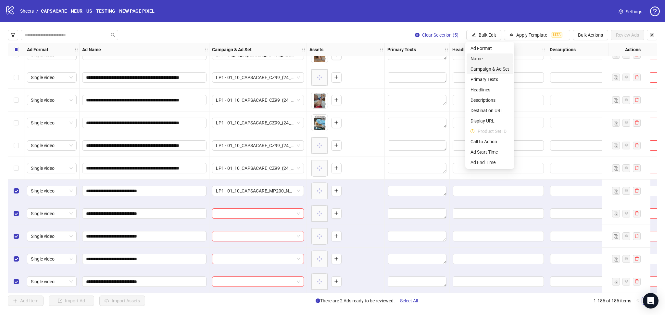
click at [487, 70] on span "Campaign & Ad Set" at bounding box center [489, 69] width 39 height 7
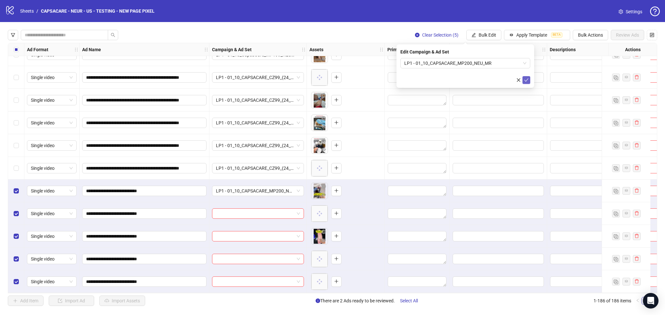
click at [526, 80] on icon "check" at bounding box center [526, 80] width 4 height 3
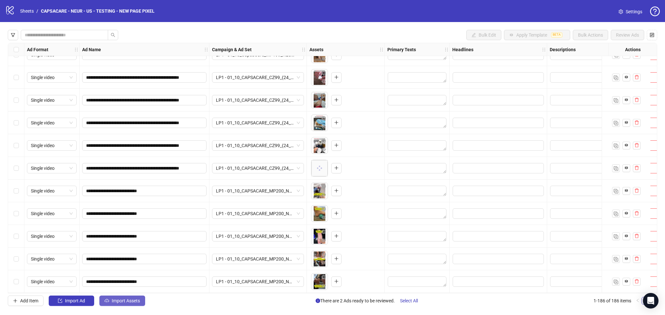
click at [124, 304] on span "Import Assets" at bounding box center [126, 301] width 28 height 5
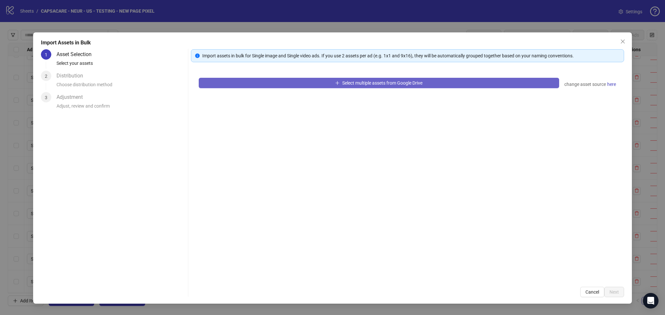
click at [279, 81] on button "Select multiple assets from Google Drive" at bounding box center [379, 83] width 360 height 10
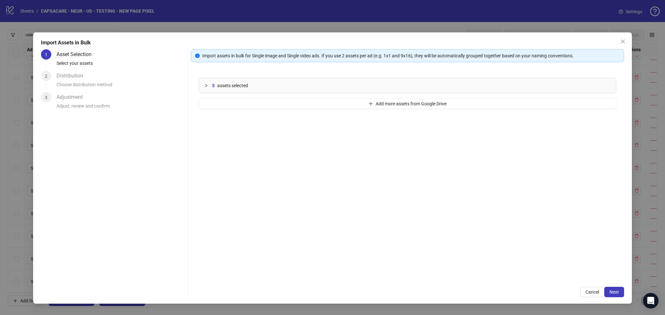
click at [617, 292] on span "Next" at bounding box center [613, 292] width 9 height 5
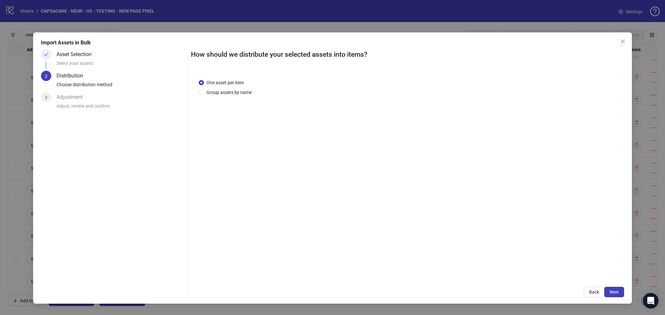
click at [616, 292] on span "Next" at bounding box center [613, 292] width 9 height 5
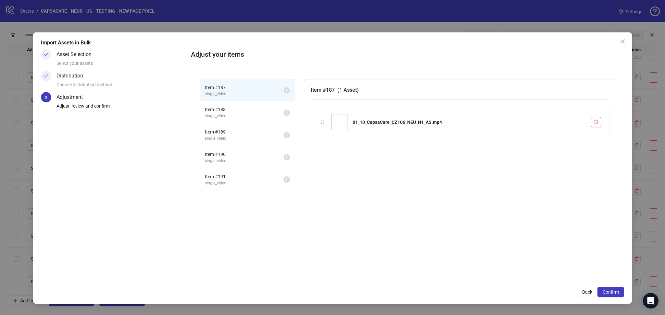
click at [616, 292] on span "Confirm" at bounding box center [610, 292] width 16 height 5
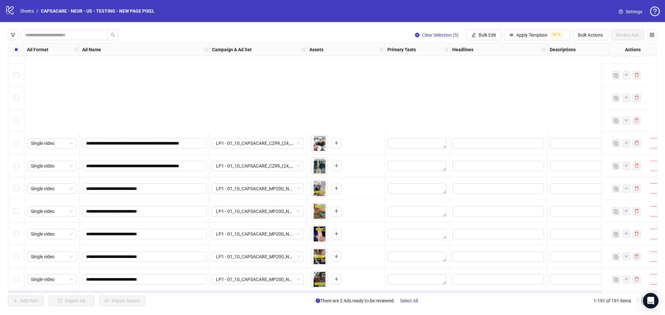
scroll to position [4104, 0]
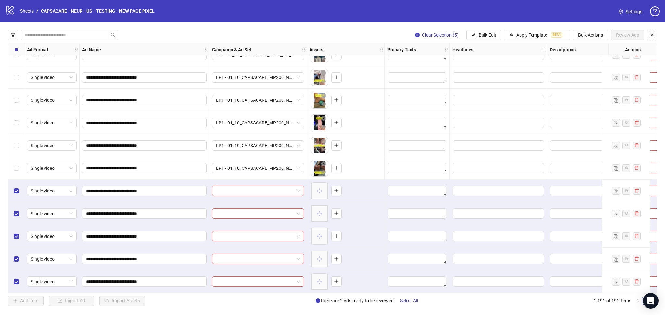
click at [248, 187] on input "search" at bounding box center [255, 191] width 78 height 10
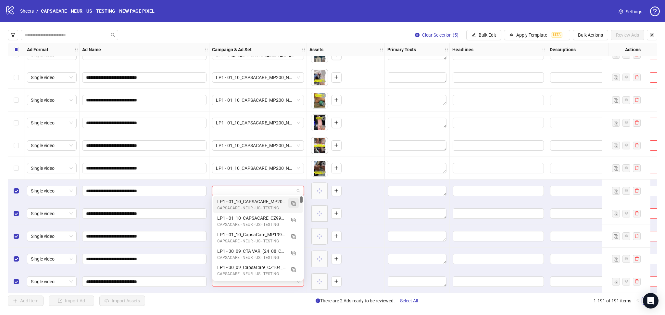
click at [295, 202] on img "button" at bounding box center [293, 204] width 5 height 5
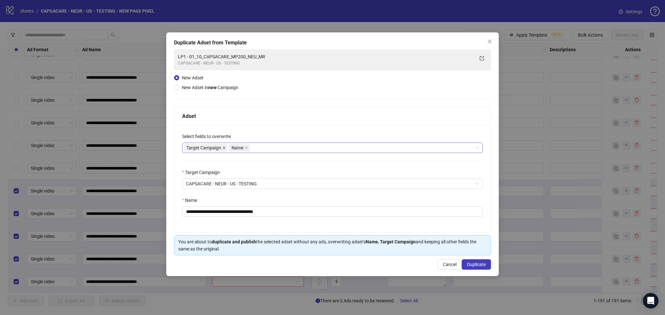
click at [224, 149] on icon "close" at bounding box center [223, 147] width 3 height 3
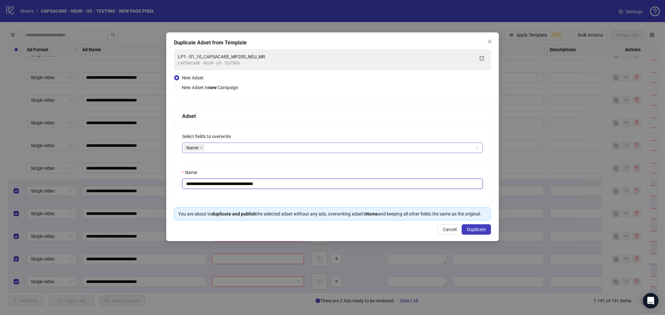
drag, startPoint x: 198, startPoint y: 183, endPoint x: 339, endPoint y: 185, distance: 141.2
click at [339, 185] on input "**********" at bounding box center [332, 184] width 301 height 10
paste input "text"
type input "**********"
click at [478, 230] on span "Duplicate" at bounding box center [476, 229] width 19 height 5
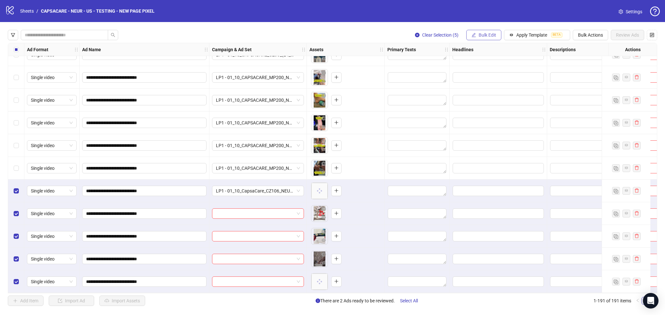
click at [484, 37] on span "Bulk Edit" at bounding box center [487, 34] width 18 height 5
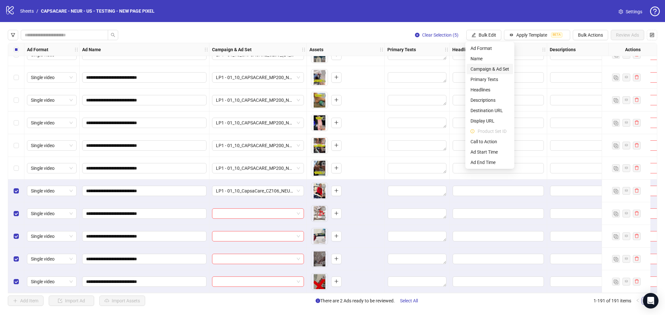
click at [499, 66] on span "Campaign & Ad Set" at bounding box center [489, 69] width 39 height 7
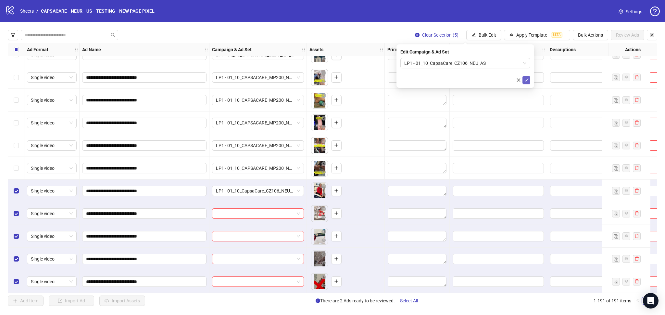
click at [524, 81] on icon "check" at bounding box center [526, 80] width 5 height 5
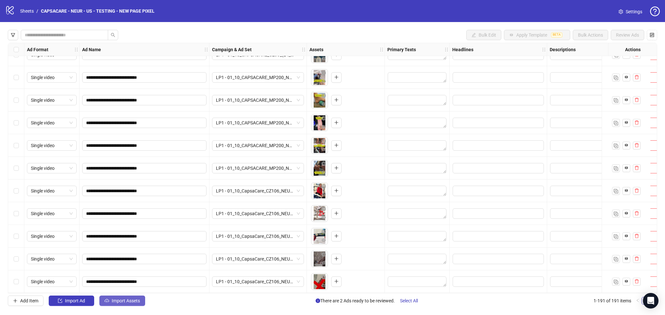
click at [129, 300] on span "Import Assets" at bounding box center [126, 301] width 28 height 5
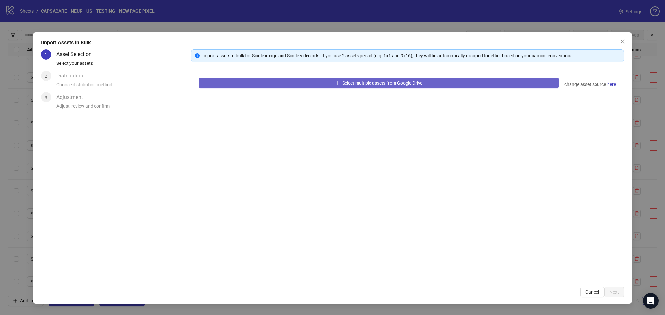
click at [245, 86] on button "Select multiple assets from Google Drive" at bounding box center [379, 83] width 360 height 10
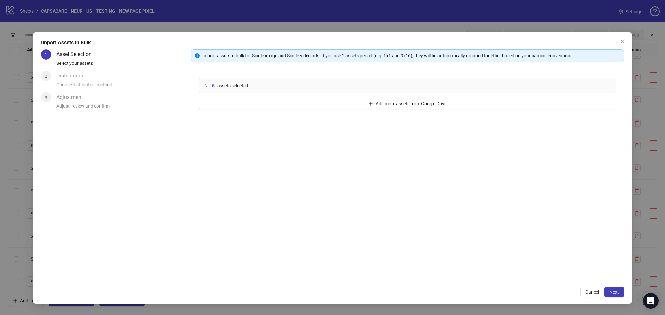
click at [618, 292] on span "Next" at bounding box center [613, 292] width 9 height 5
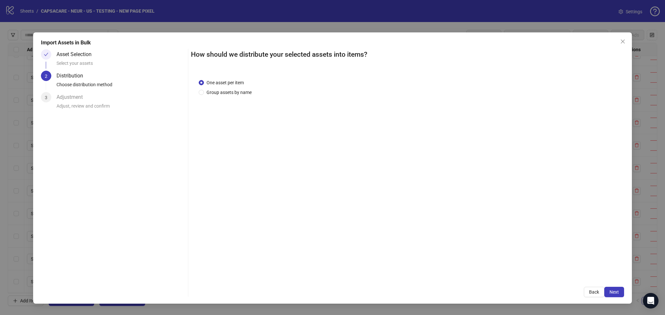
click at [618, 292] on span "Next" at bounding box center [613, 292] width 9 height 5
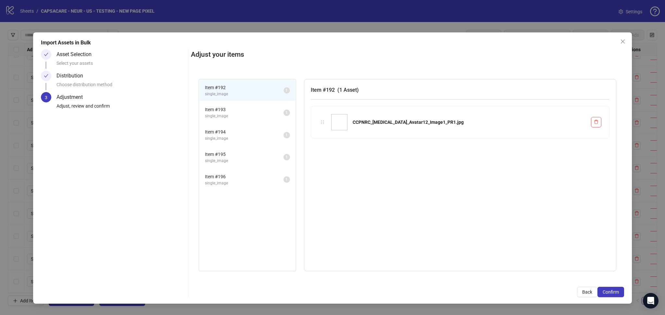
click at [618, 292] on span "Confirm" at bounding box center [610, 292] width 16 height 5
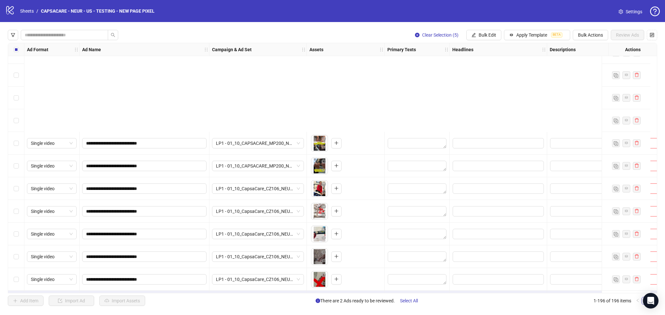
scroll to position [4218, 0]
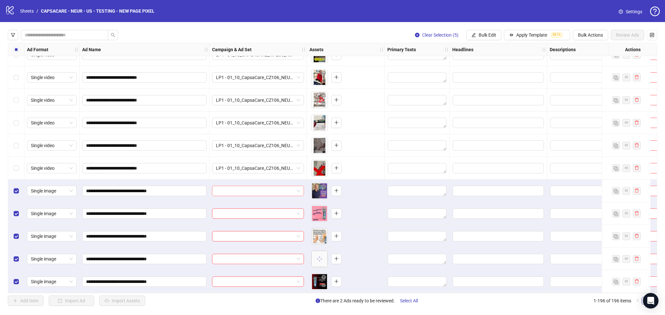
click at [232, 190] on input "search" at bounding box center [255, 191] width 78 height 10
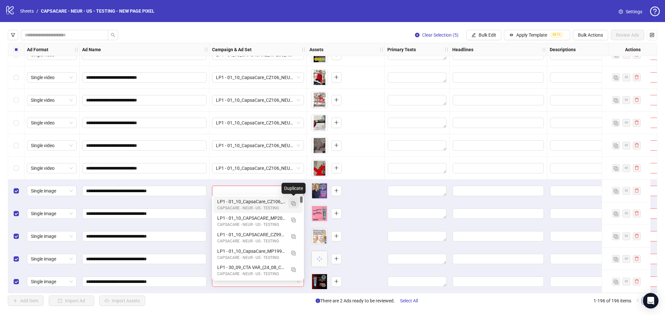
click at [294, 204] on img "button" at bounding box center [293, 204] width 5 height 5
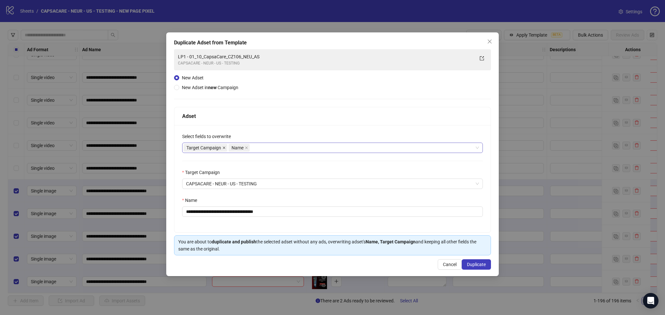
click at [225, 147] on icon "close" at bounding box center [224, 148] width 3 height 3
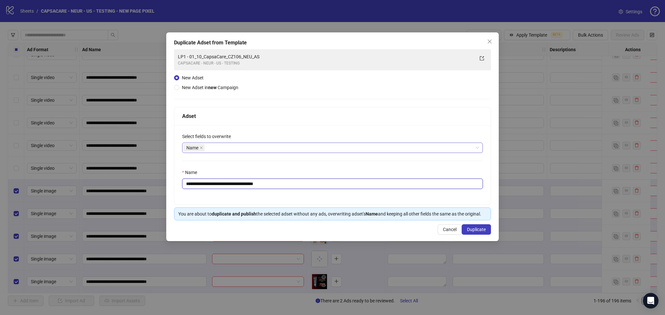
drag, startPoint x: 198, startPoint y: 186, endPoint x: 317, endPoint y: 188, distance: 119.4
click at [313, 185] on input "**********" at bounding box center [332, 184] width 301 height 10
paste input "*"
type input "**********"
click at [480, 231] on span "Duplicate" at bounding box center [476, 229] width 19 height 5
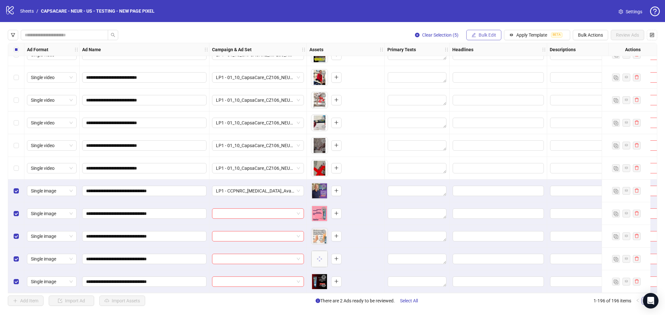
click at [485, 36] on span "Bulk Edit" at bounding box center [487, 34] width 18 height 5
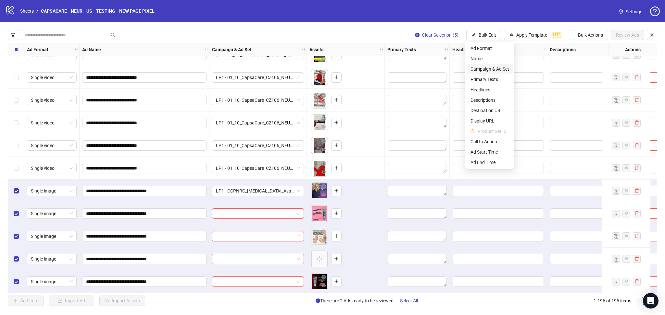
click at [497, 67] on span "Campaign & Ad Set" at bounding box center [489, 69] width 39 height 7
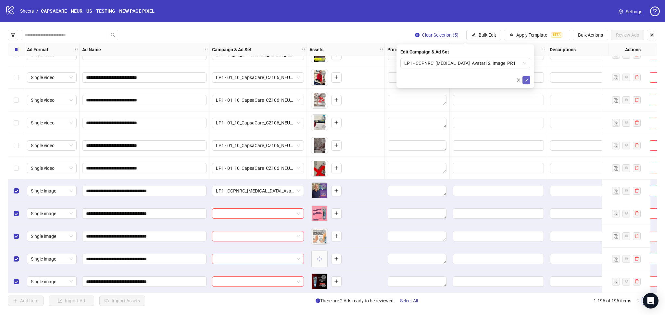
click at [525, 81] on icon "check" at bounding box center [526, 80] width 5 height 5
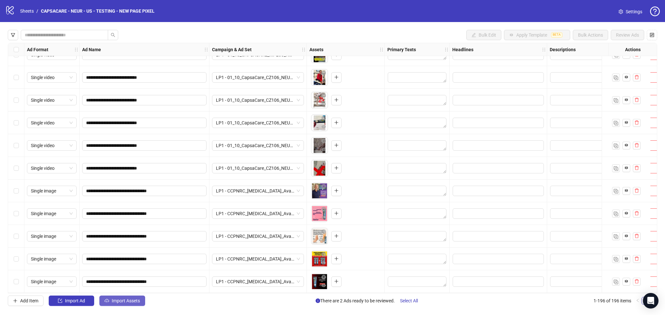
click at [121, 304] on span "Import Assets" at bounding box center [126, 301] width 28 height 5
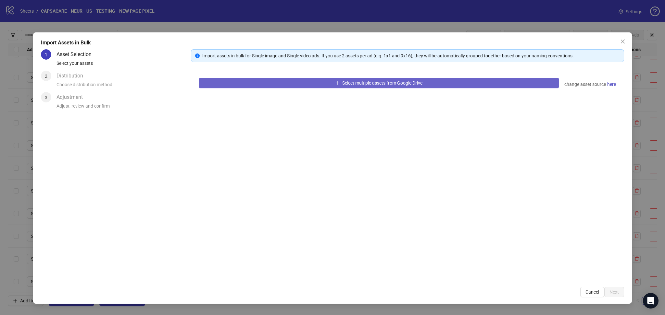
click at [296, 84] on button "Select multiple assets from Google Drive" at bounding box center [379, 83] width 360 height 10
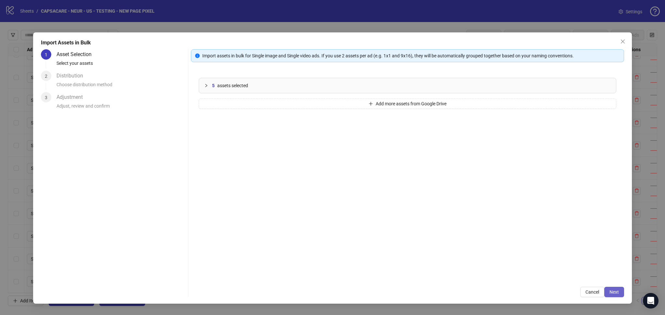
click at [617, 293] on span "Next" at bounding box center [613, 292] width 9 height 5
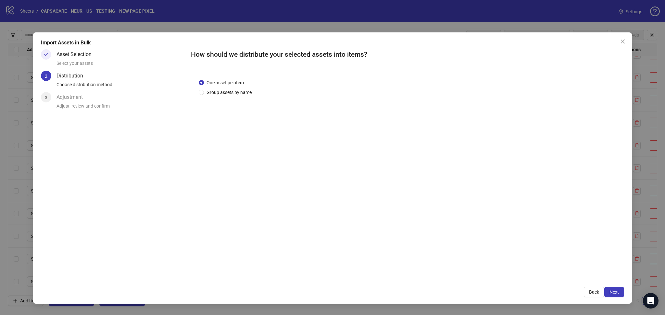
click at [612, 292] on span "Next" at bounding box center [613, 292] width 9 height 5
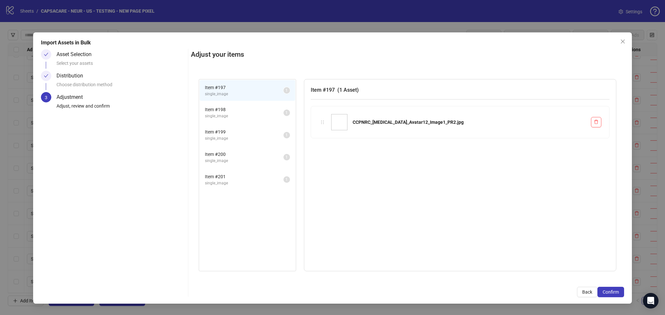
click at [612, 292] on span "Confirm" at bounding box center [610, 292] width 16 height 5
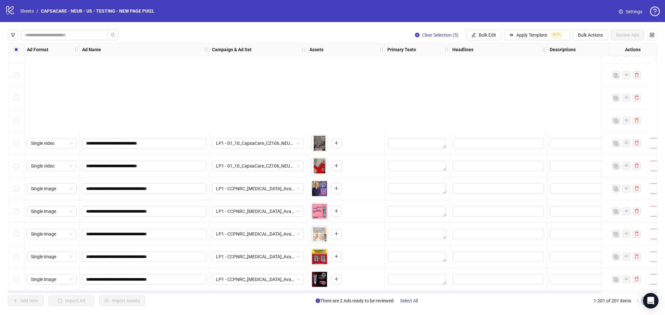
scroll to position [4331, 0]
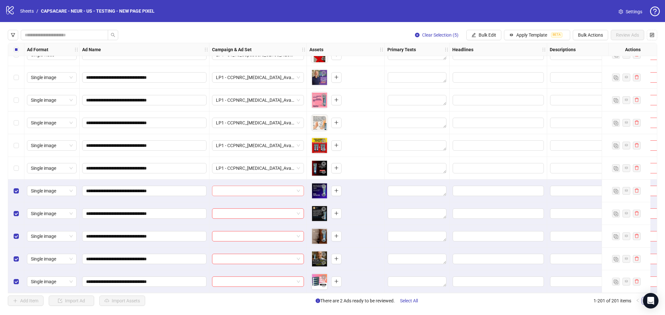
click at [232, 189] on input "search" at bounding box center [255, 191] width 78 height 10
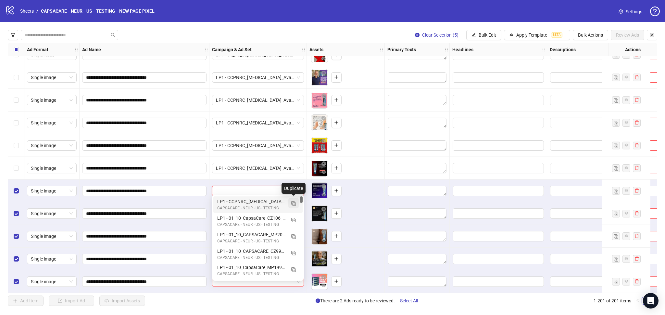
click at [292, 204] on img "button" at bounding box center [293, 204] width 5 height 5
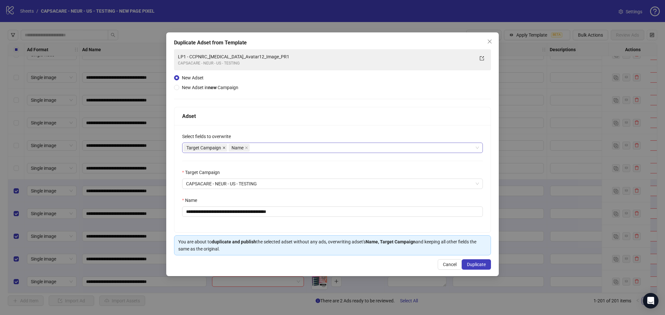
click at [223, 148] on icon "close" at bounding box center [223, 147] width 3 height 3
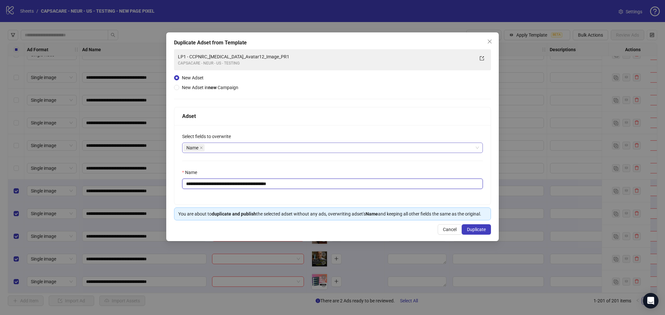
drag, startPoint x: 197, startPoint y: 184, endPoint x: 338, endPoint y: 201, distance: 141.3
click at [324, 189] on input "**********" at bounding box center [332, 184] width 301 height 10
paste input "text"
type input "**********"
click at [478, 231] on span "Duplicate" at bounding box center [476, 229] width 19 height 5
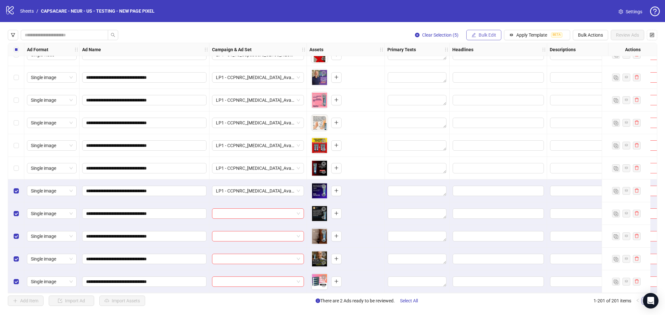
click at [480, 37] on span "Bulk Edit" at bounding box center [487, 34] width 18 height 5
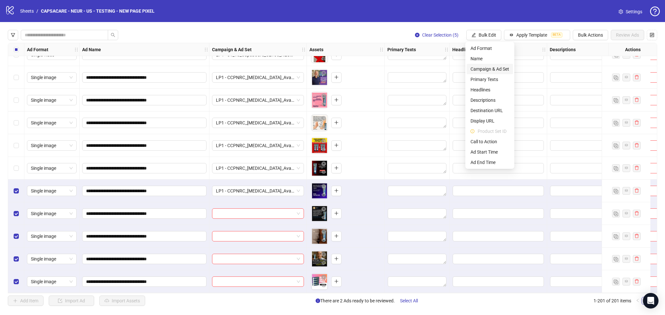
click at [494, 67] on span "Campaign & Ad Set" at bounding box center [489, 69] width 39 height 7
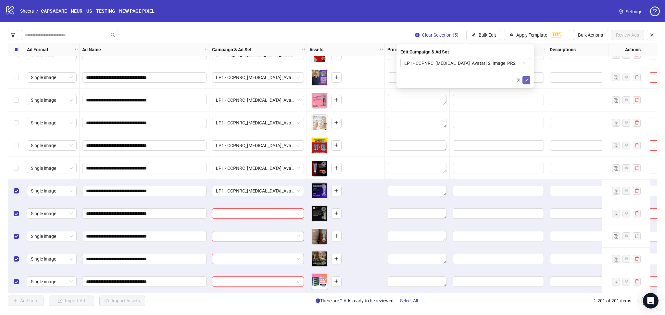
click at [525, 80] on icon "check" at bounding box center [526, 80] width 4 height 3
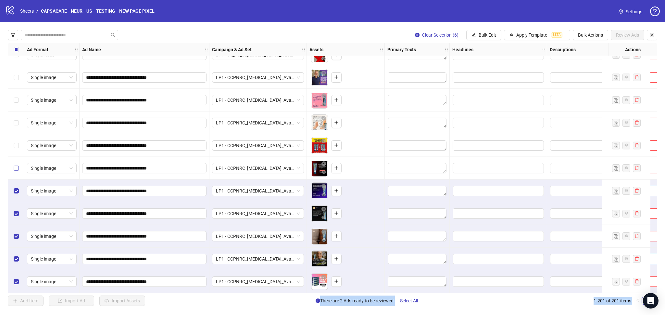
click at [17, 169] on label "Select row 196" at bounding box center [16, 168] width 5 height 7
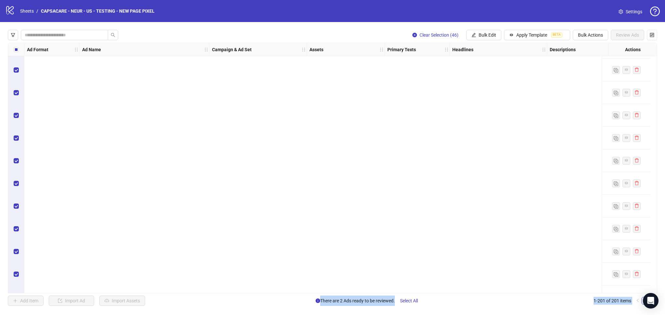
scroll to position [3394, 0]
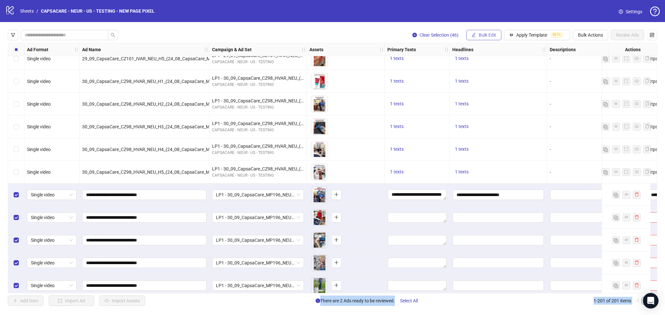
click at [482, 34] on span "Bulk Edit" at bounding box center [487, 34] width 18 height 5
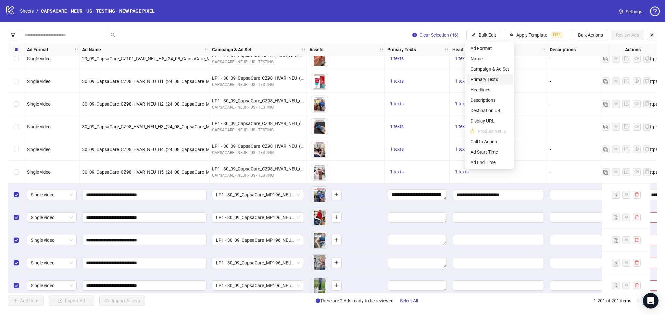
click at [489, 81] on span "Primary Texts" at bounding box center [489, 79] width 39 height 7
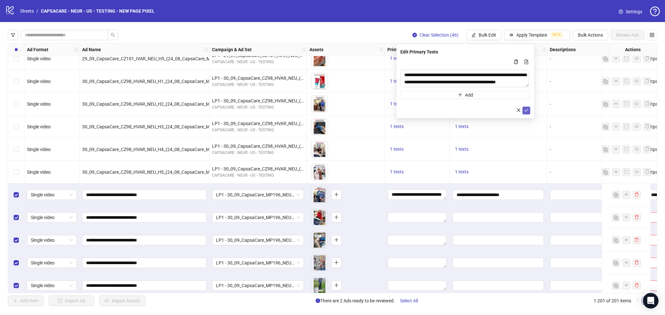
click at [527, 110] on icon "check" at bounding box center [526, 110] width 5 height 5
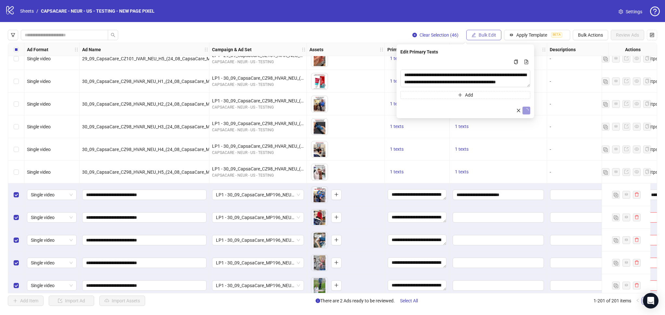
click at [486, 34] on span "Bulk Edit" at bounding box center [487, 34] width 18 height 5
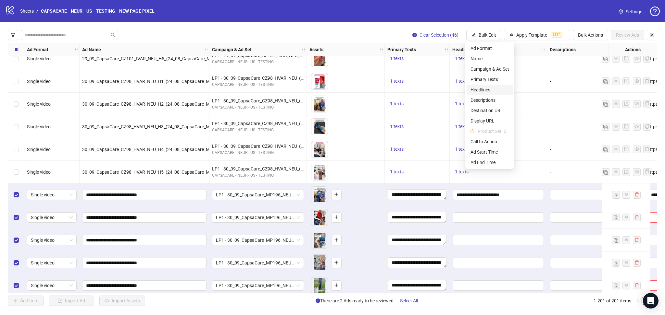
click at [487, 92] on span "Headlines" at bounding box center [489, 89] width 39 height 7
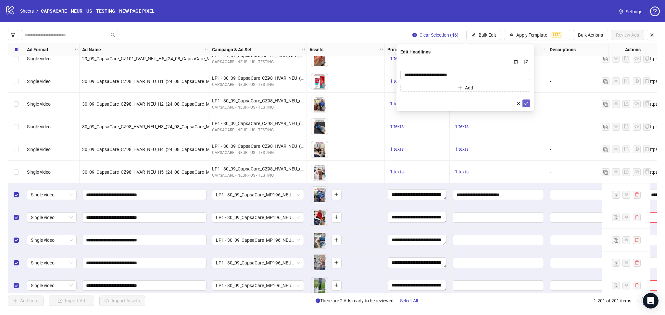
click at [526, 103] on icon "check" at bounding box center [526, 103] width 5 height 5
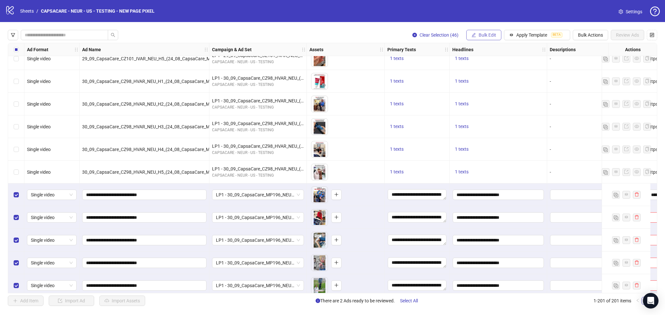
click at [483, 36] on span "Bulk Edit" at bounding box center [487, 34] width 18 height 5
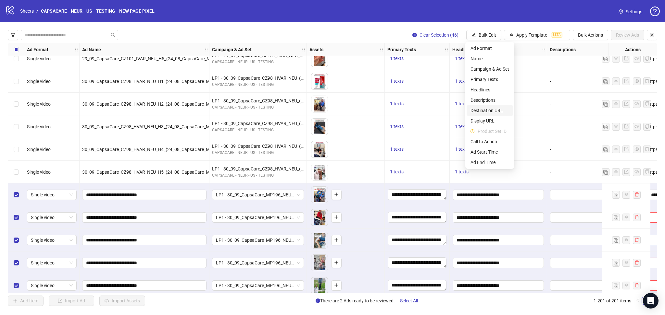
click at [493, 111] on span "Destination URL" at bounding box center [489, 110] width 39 height 7
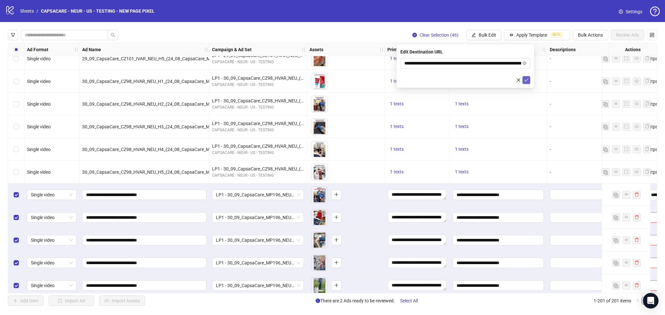
click at [525, 82] on icon "check" at bounding box center [526, 80] width 5 height 5
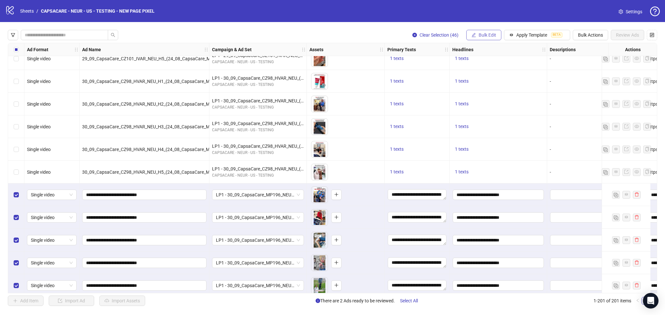
click at [478, 36] on span "Bulk Edit" at bounding box center [487, 34] width 18 height 5
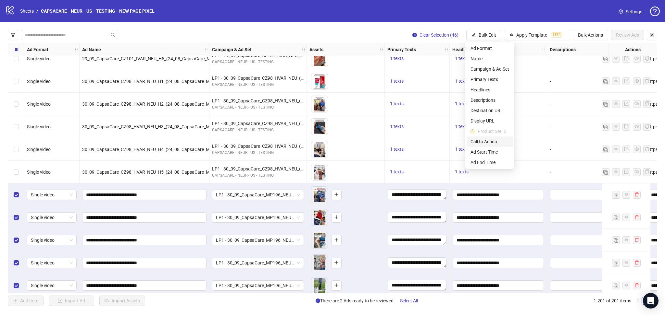
click at [489, 141] on span "Call to Action" at bounding box center [489, 141] width 39 height 7
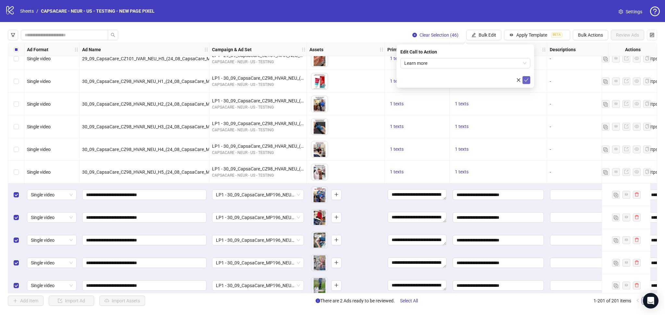
click at [526, 78] on icon "check" at bounding box center [526, 80] width 5 height 5
click at [630, 37] on span "Review Ads" at bounding box center [627, 34] width 23 height 5
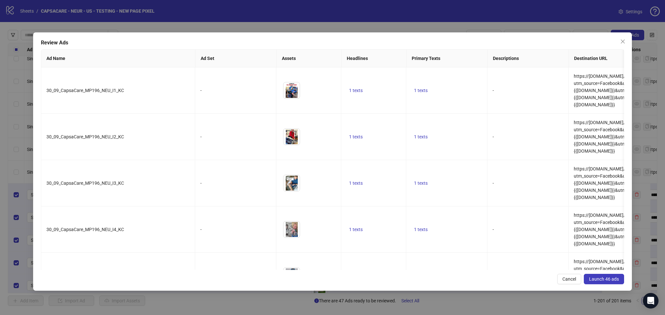
click at [598, 277] on span "Launch 46 ads" at bounding box center [604, 279] width 30 height 5
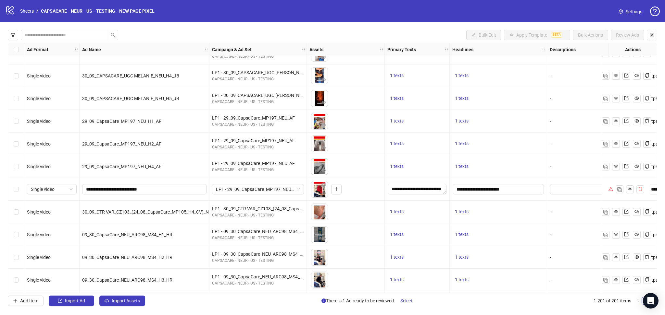
scroll to position [3013, 0]
click at [638, 192] on button "button" at bounding box center [640, 189] width 8 height 8
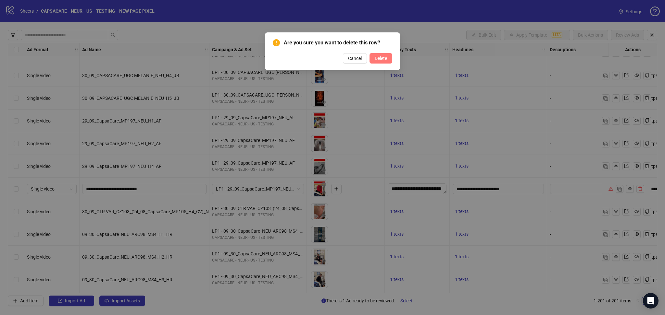
click at [383, 56] on span "Delete" at bounding box center [381, 58] width 12 height 5
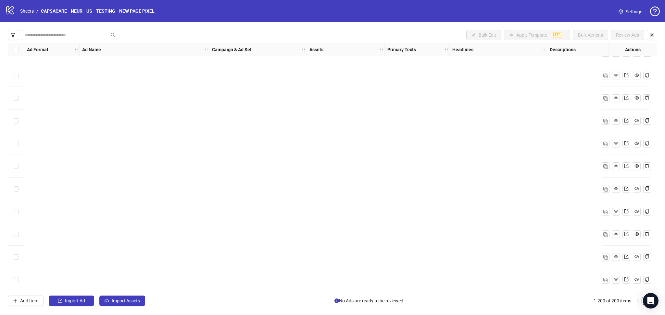
scroll to position [4309, 0]
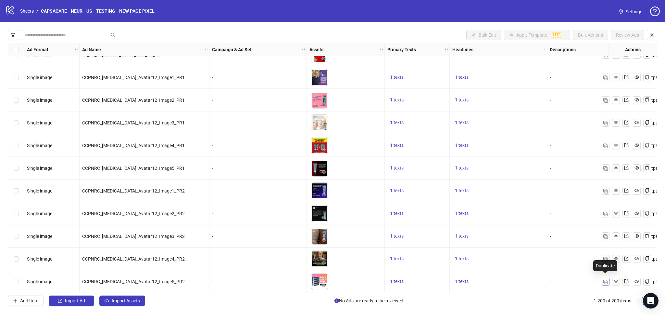
click at [605, 282] on button "button" at bounding box center [605, 282] width 8 height 8
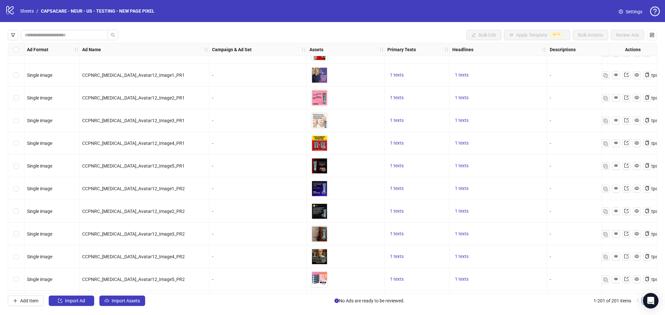
scroll to position [4331, 0]
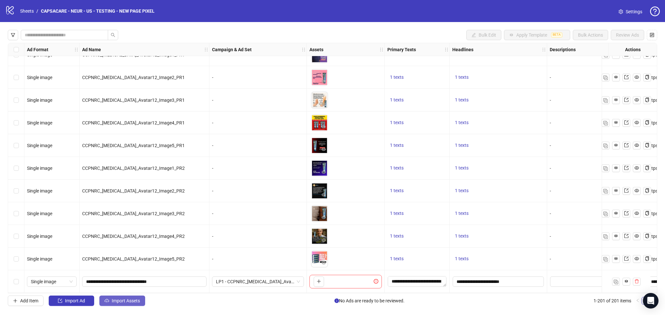
click at [122, 301] on span "Import Assets" at bounding box center [126, 301] width 28 height 5
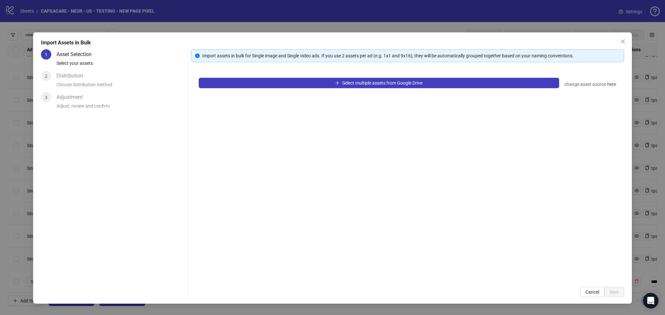
click at [253, 90] on div "Select multiple assets from Google Drive change asset source here" at bounding box center [407, 174] width 433 height 209
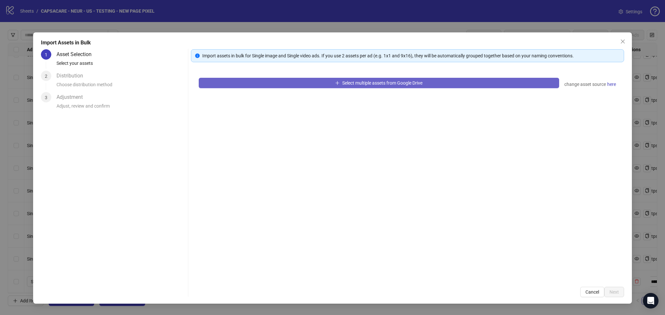
click at [255, 86] on button "Select multiple assets from Google Drive" at bounding box center [379, 83] width 360 height 10
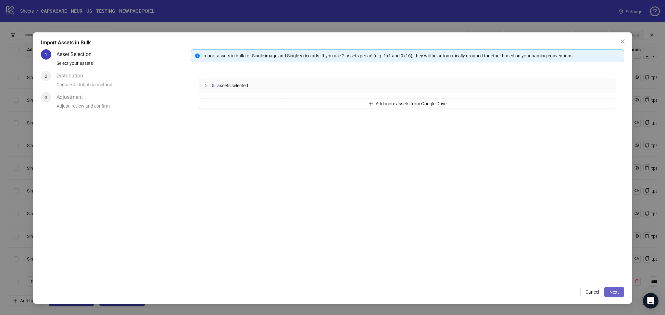
click at [617, 291] on span "Next" at bounding box center [613, 292] width 9 height 5
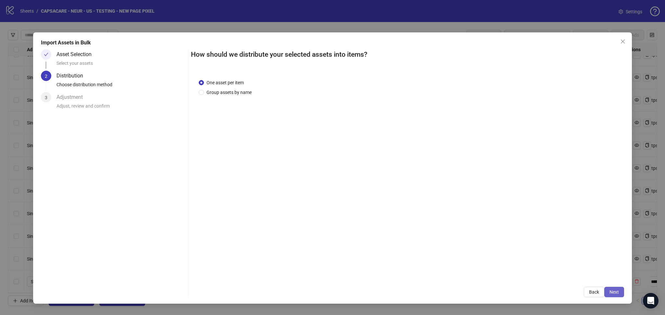
click at [617, 291] on span "Next" at bounding box center [613, 292] width 9 height 5
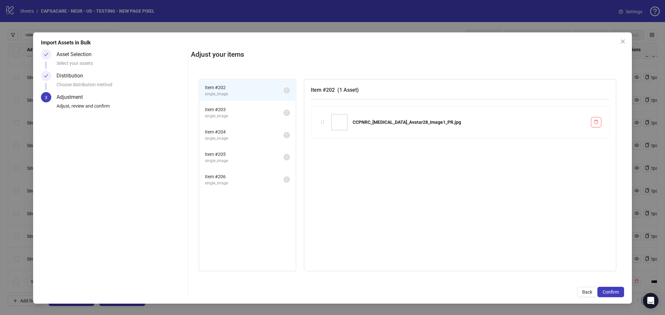
click at [617, 291] on span "Confirm" at bounding box center [610, 292] width 16 height 5
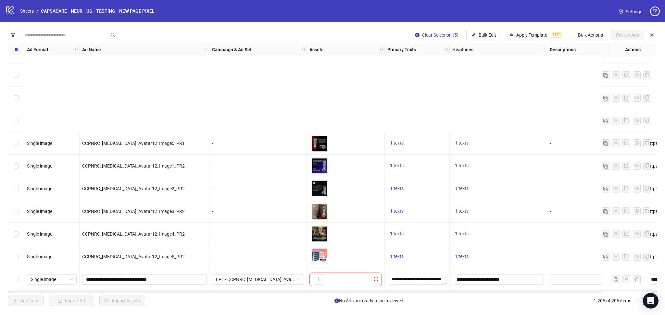
scroll to position [4445, 0]
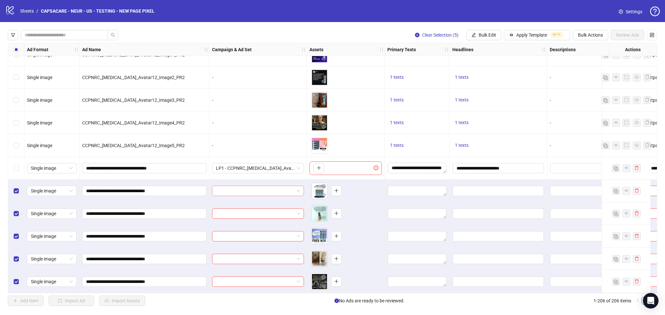
click at [230, 189] on input "search" at bounding box center [255, 191] width 78 height 10
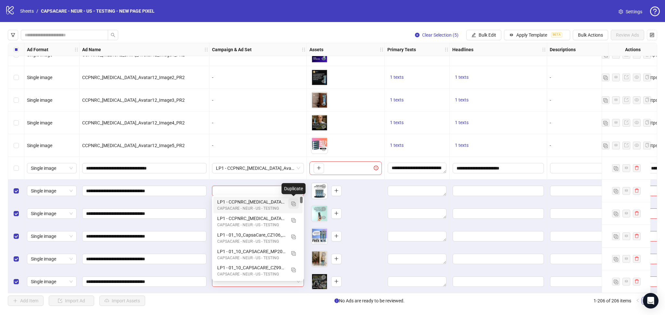
click at [296, 201] on button "button" at bounding box center [293, 204] width 10 height 10
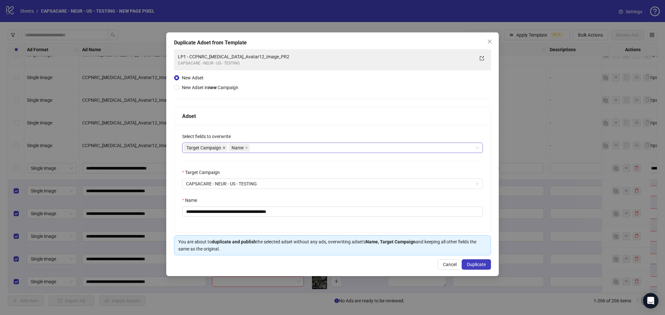
click at [225, 146] on icon "close" at bounding box center [223, 147] width 3 height 3
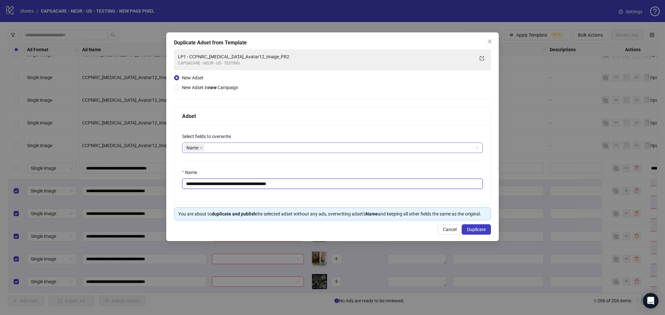
drag, startPoint x: 198, startPoint y: 185, endPoint x: 331, endPoint y: 191, distance: 132.9
click at [331, 191] on div "**********" at bounding box center [332, 165] width 316 height 80
paste input "text"
type input "**********"
click at [481, 229] on span "Duplicate" at bounding box center [476, 229] width 19 height 5
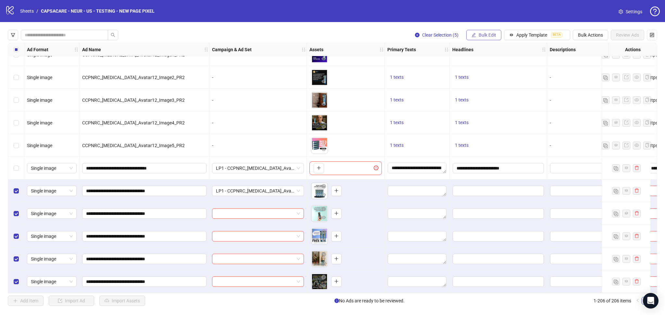
click at [482, 39] on button "Bulk Edit" at bounding box center [483, 35] width 35 height 10
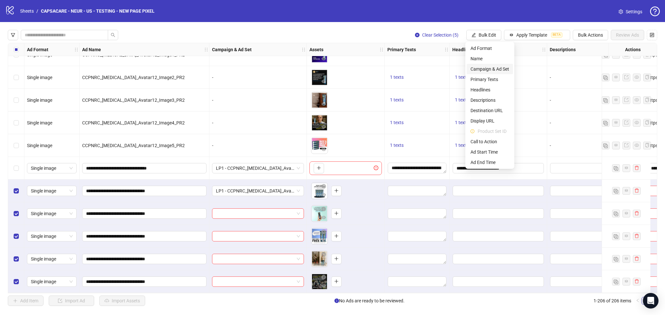
click at [496, 69] on span "Campaign & Ad Set" at bounding box center [489, 69] width 39 height 7
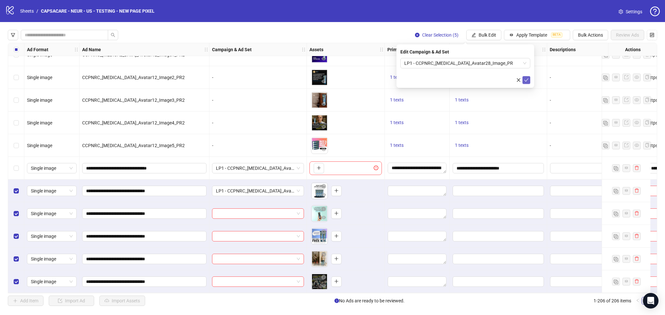
click at [525, 80] on icon "check" at bounding box center [526, 80] width 4 height 3
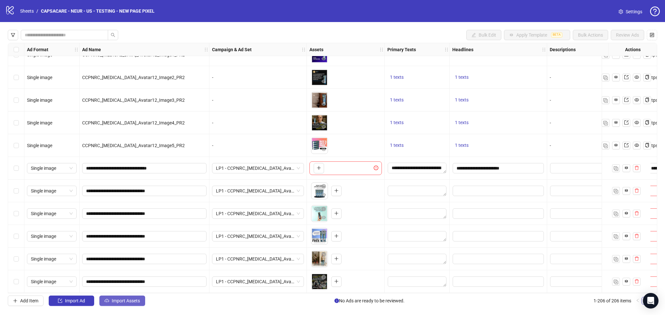
click at [120, 303] on span "Import Assets" at bounding box center [126, 301] width 28 height 5
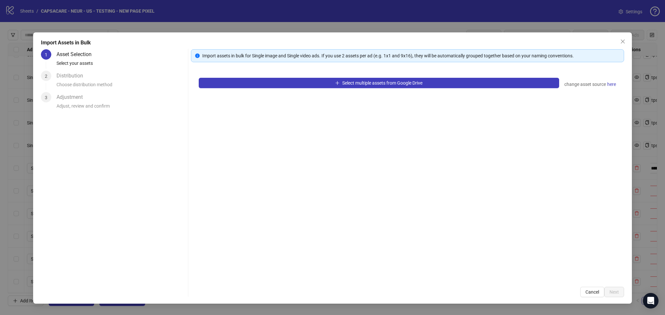
click at [268, 76] on div "Select multiple assets from Google Drive change asset source here" at bounding box center [407, 174] width 433 height 209
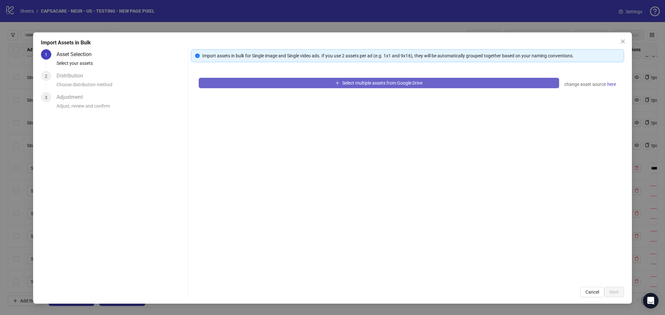
click at [262, 82] on button "Select multiple assets from Google Drive" at bounding box center [379, 83] width 360 height 10
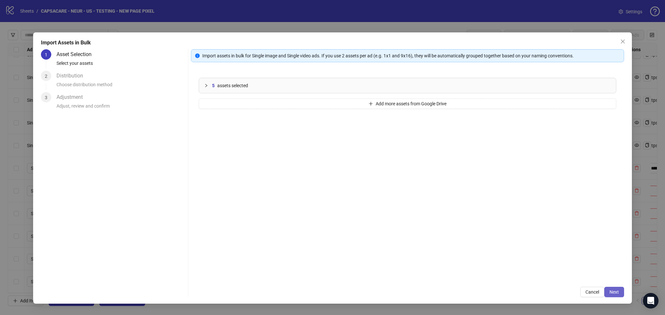
click at [615, 295] on span "Next" at bounding box center [613, 292] width 9 height 5
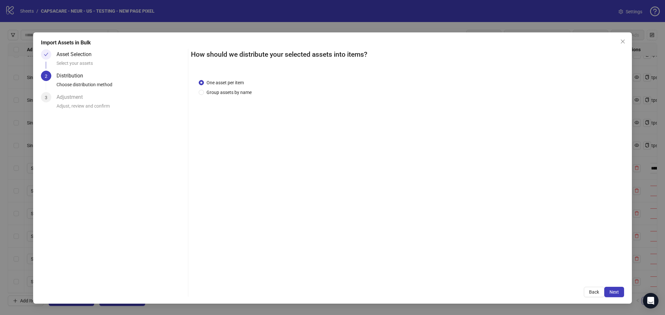
click at [614, 291] on span "Next" at bounding box center [613, 292] width 9 height 5
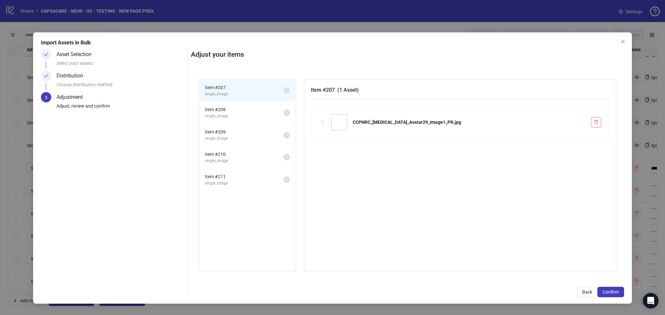
click at [614, 291] on span "Confirm" at bounding box center [610, 292] width 16 height 5
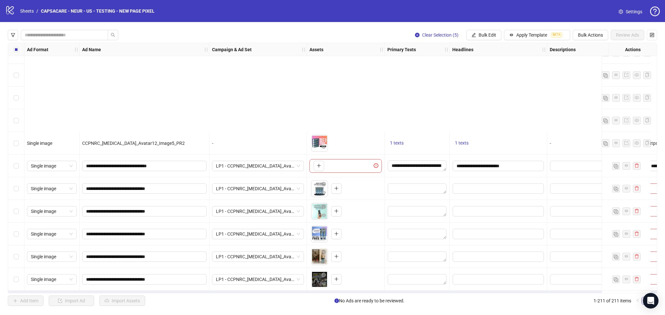
click at [233, 188] on div "Import Assets in Bulk Asset Selection Select your assets Distribution Choose di…" at bounding box center [332, 157] width 665 height 315
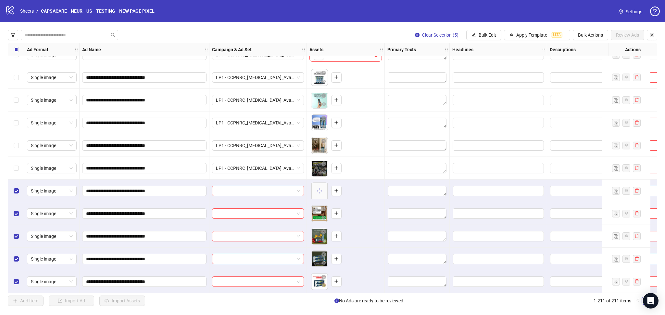
click at [235, 189] on input "search" at bounding box center [255, 191] width 78 height 10
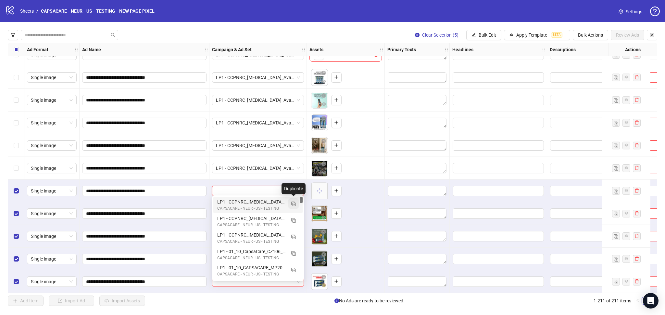
click at [295, 202] on button "button" at bounding box center [293, 204] width 10 height 10
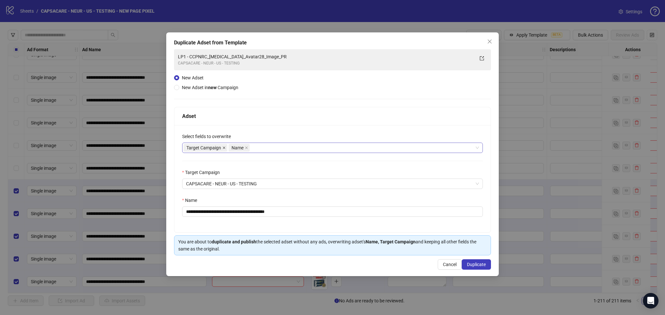
click at [224, 149] on icon "close" at bounding box center [223, 147] width 3 height 3
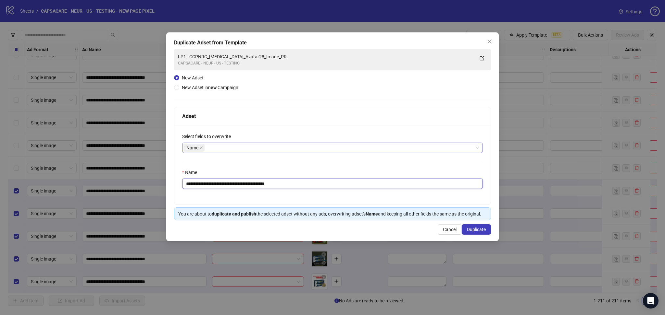
drag, startPoint x: 198, startPoint y: 184, endPoint x: 361, endPoint y: 200, distance: 163.4
click at [352, 193] on div "**********" at bounding box center [332, 165] width 316 height 80
paste input "text"
type input "**********"
click at [479, 231] on span "Duplicate" at bounding box center [476, 229] width 19 height 5
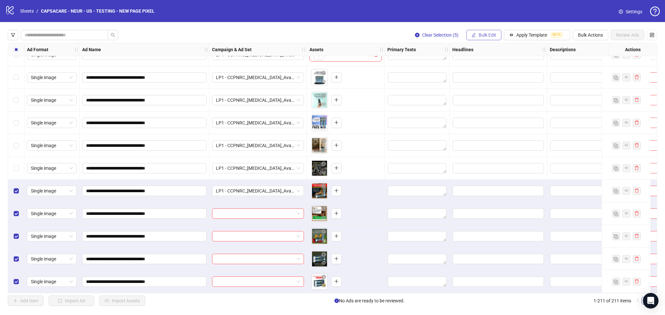
click at [478, 37] on span "Bulk Edit" at bounding box center [487, 34] width 18 height 5
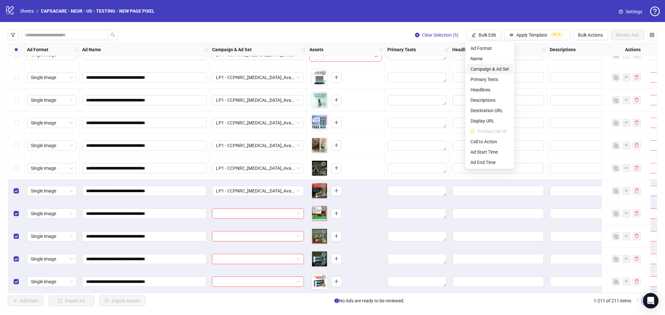
click at [497, 67] on span "Campaign & Ad Set" at bounding box center [489, 69] width 39 height 7
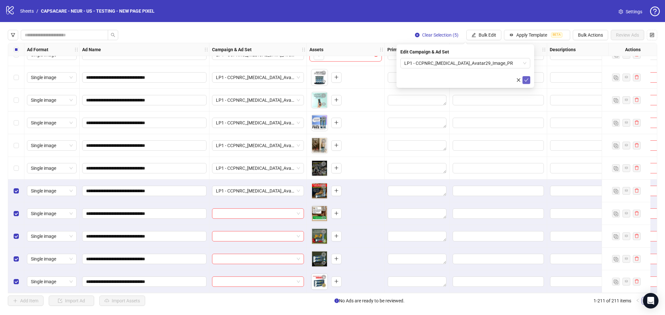
click at [527, 83] on button "submit" at bounding box center [526, 80] width 8 height 8
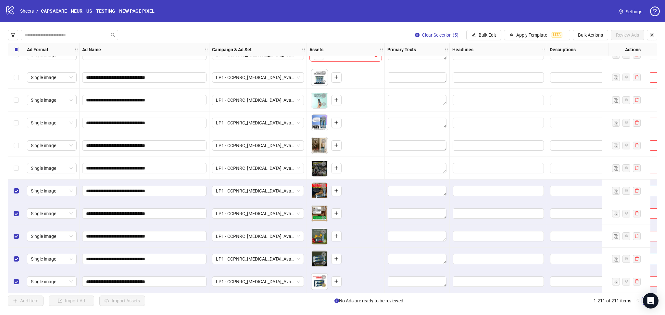
click at [12, 51] on div "Select all rows" at bounding box center [16, 49] width 16 height 13
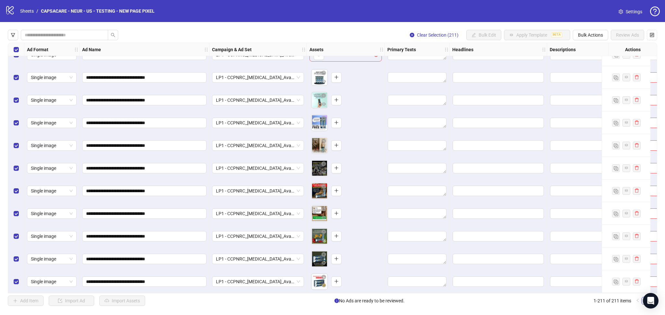
click at [12, 51] on div "Select all rows" at bounding box center [16, 49] width 16 height 13
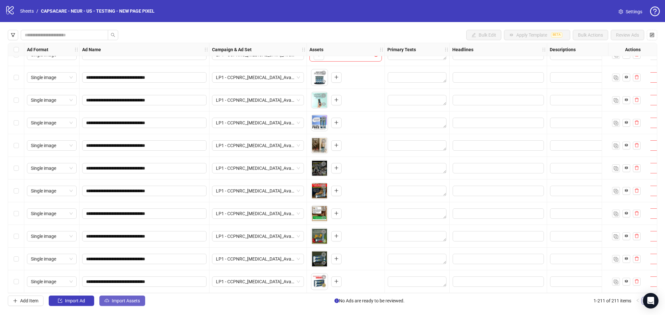
click at [126, 304] on span "Import Assets" at bounding box center [126, 301] width 28 height 5
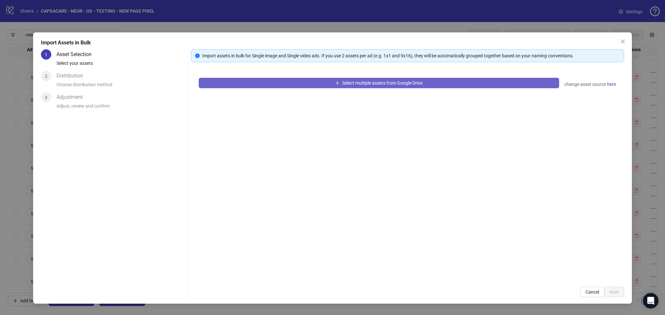
click at [269, 79] on button "Select multiple assets from Google Drive" at bounding box center [379, 83] width 360 height 10
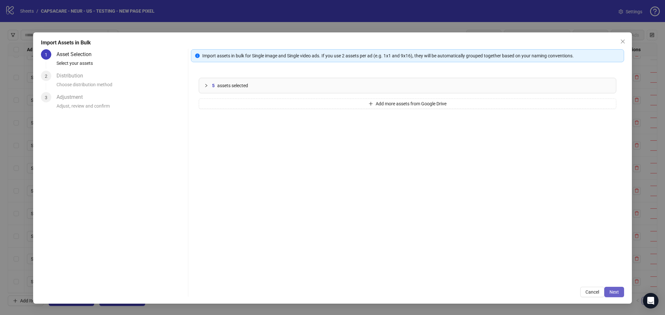
click at [620, 292] on button "Next" at bounding box center [614, 292] width 20 height 10
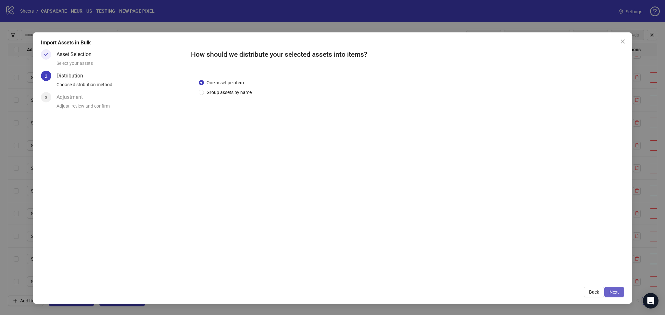
click at [613, 293] on span "Next" at bounding box center [613, 292] width 9 height 5
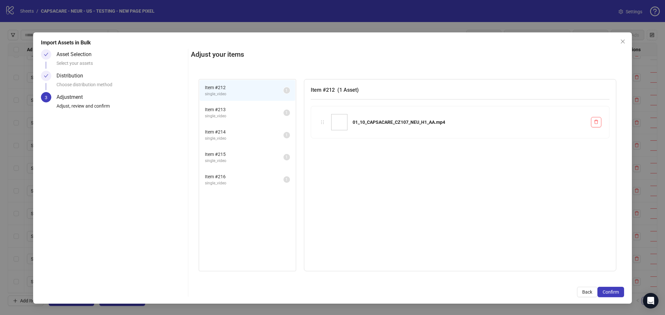
click at [613, 293] on span "Confirm" at bounding box center [610, 292] width 16 height 5
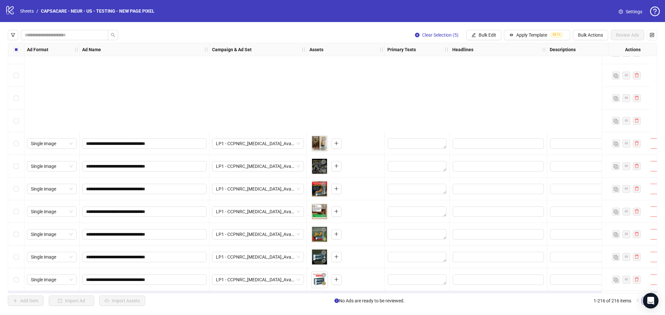
scroll to position [4672, 0]
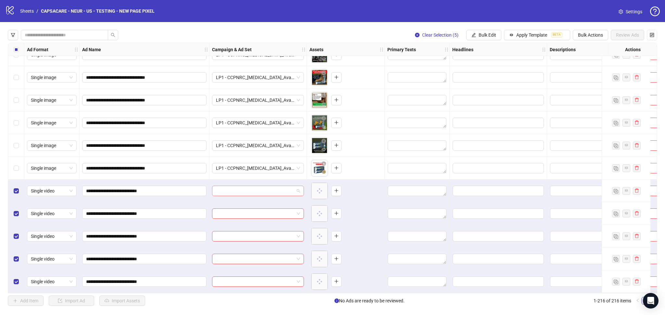
click at [247, 189] on input "search" at bounding box center [255, 191] width 78 height 10
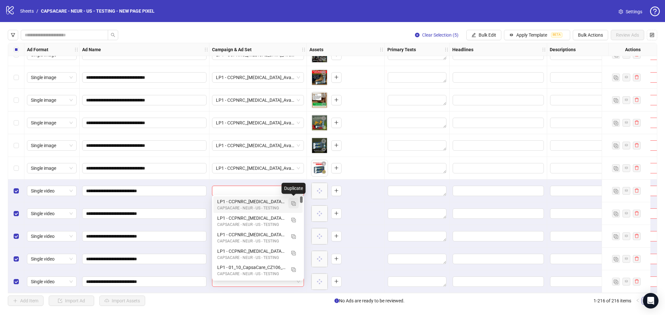
click at [294, 200] on button "button" at bounding box center [293, 203] width 10 height 10
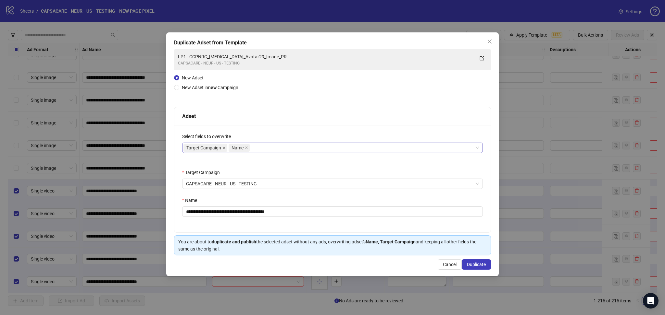
click at [223, 149] on icon "close" at bounding box center [224, 148] width 3 height 3
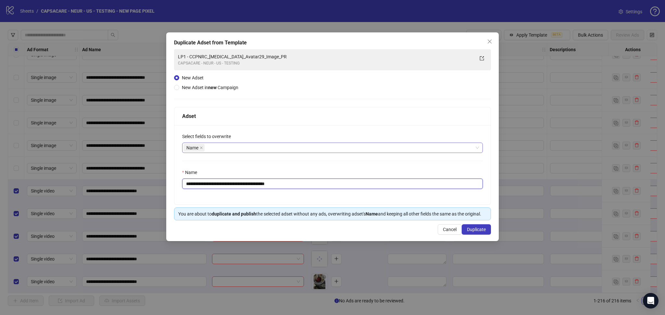
drag, startPoint x: 199, startPoint y: 185, endPoint x: 366, endPoint y: 201, distance: 168.5
click at [357, 191] on div "**********" at bounding box center [332, 165] width 316 height 80
paste input "text"
type input "**********"
click at [481, 230] on span "Duplicate" at bounding box center [476, 229] width 19 height 5
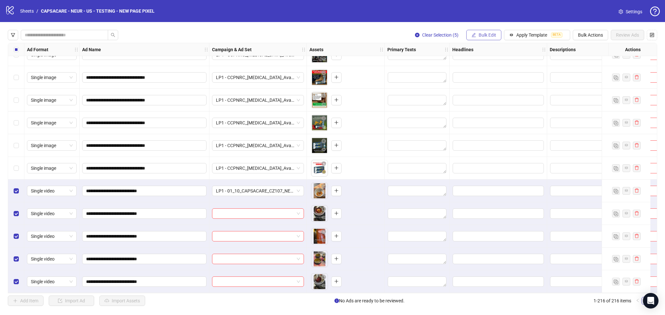
click at [482, 34] on span "Bulk Edit" at bounding box center [487, 34] width 18 height 5
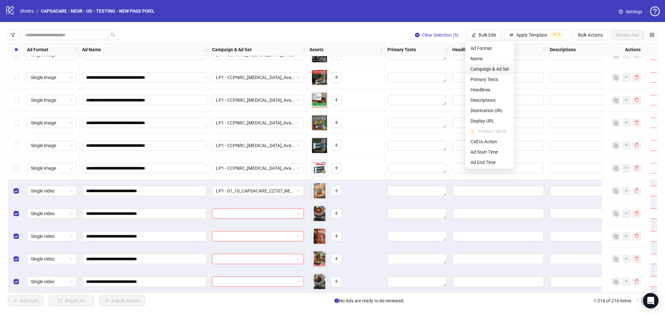
click at [489, 65] on li "Campaign & Ad Set" at bounding box center [489, 69] width 46 height 10
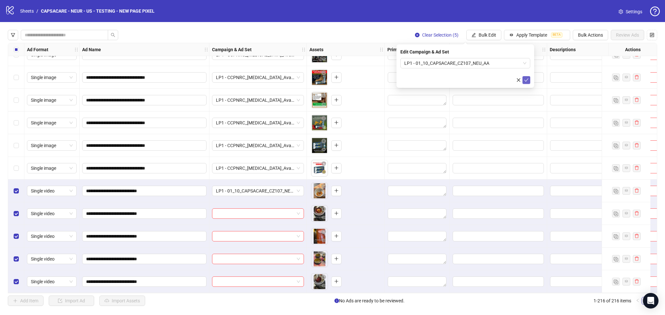
click at [526, 82] on icon "check" at bounding box center [526, 80] width 5 height 5
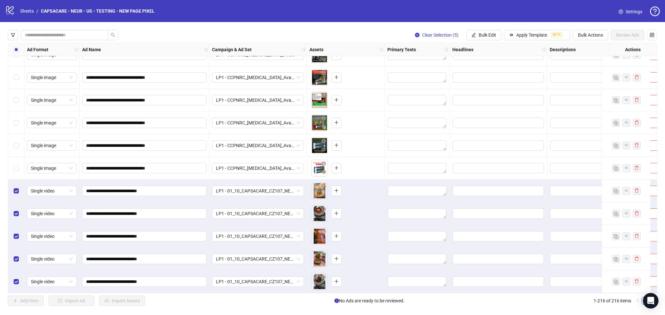
click at [17, 53] on label "Select all rows" at bounding box center [16, 49] width 5 height 7
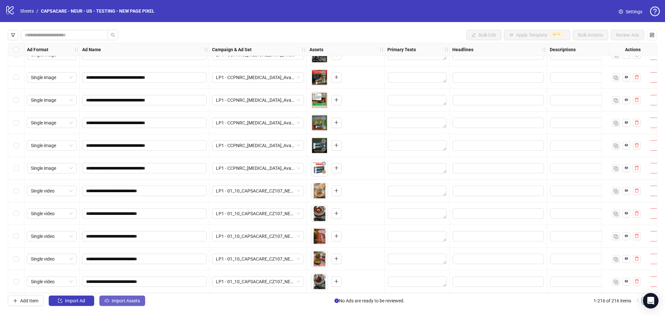
click at [117, 302] on span "Import Assets" at bounding box center [126, 301] width 28 height 5
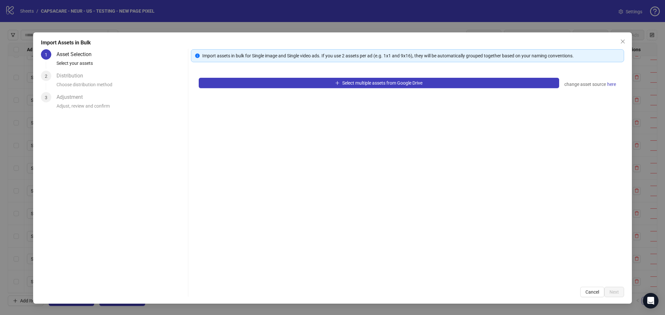
click at [261, 88] on div "Select multiple assets from Google Drive change asset source here" at bounding box center [407, 174] width 433 height 209
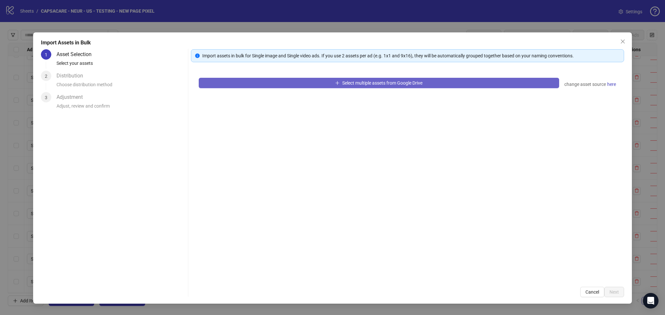
click at [254, 82] on button "Select multiple assets from Google Drive" at bounding box center [379, 83] width 360 height 10
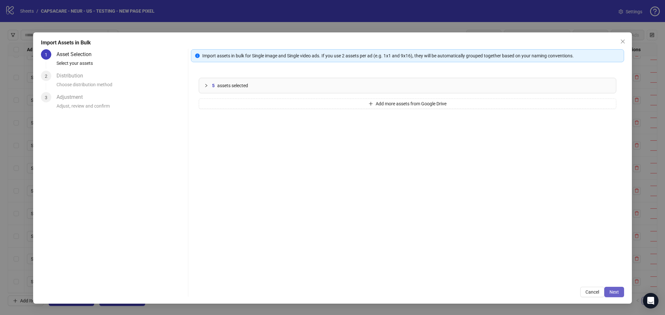
click at [615, 292] on span "Next" at bounding box center [613, 292] width 9 height 5
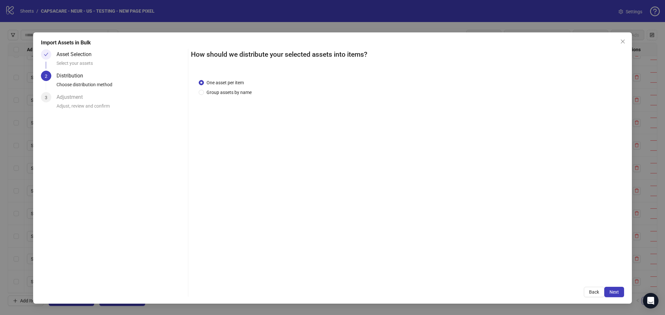
click at [614, 293] on span "Next" at bounding box center [613, 292] width 9 height 5
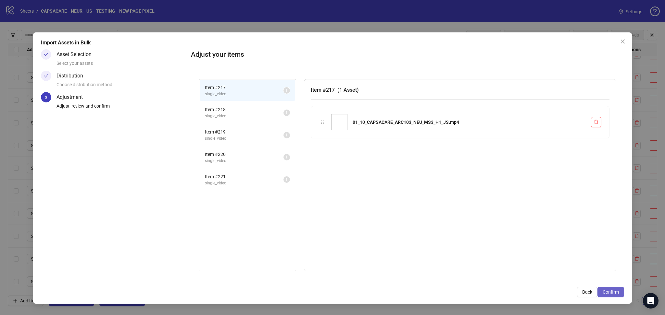
click at [615, 293] on span "Confirm" at bounding box center [610, 292] width 16 height 5
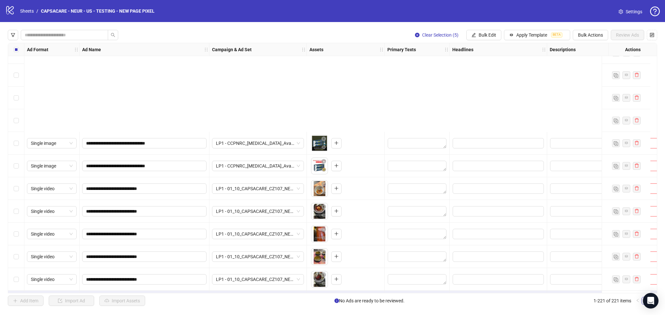
scroll to position [4786, 0]
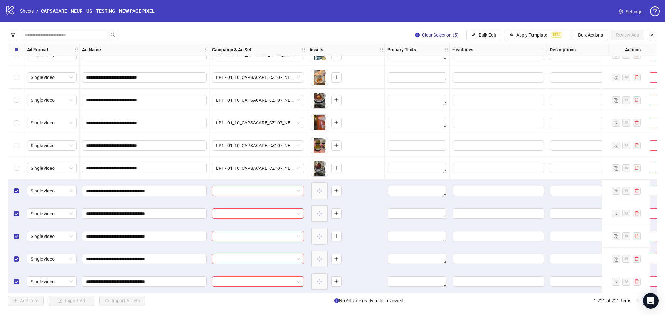
click at [229, 188] on input "search" at bounding box center [255, 191] width 78 height 10
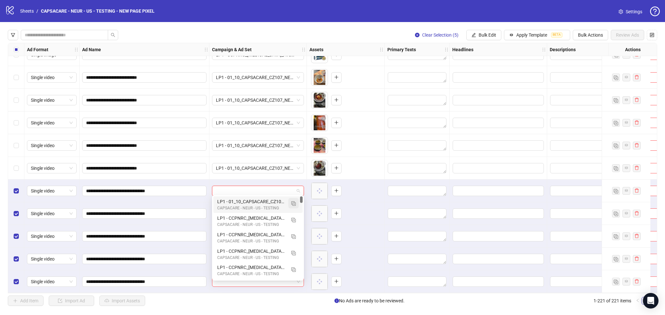
click at [294, 203] on img "button" at bounding box center [293, 204] width 5 height 5
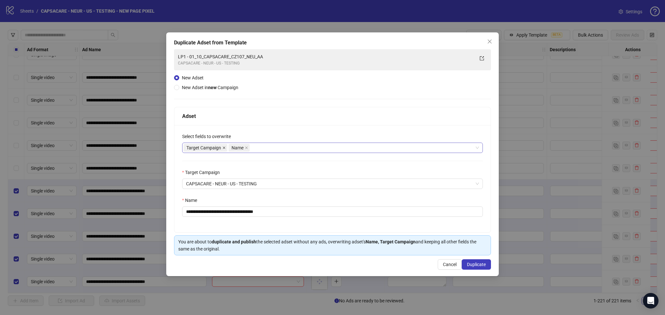
click at [225, 148] on icon "close" at bounding box center [223, 147] width 3 height 3
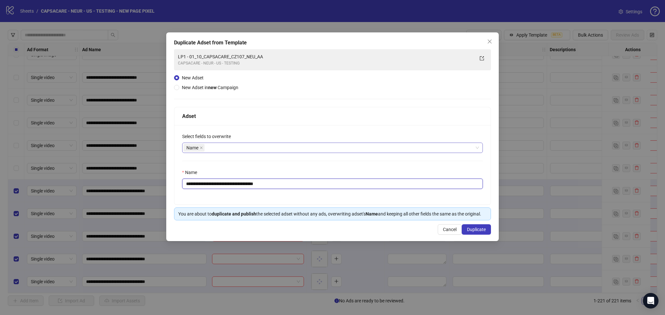
drag, startPoint x: 197, startPoint y: 186, endPoint x: 325, endPoint y: 197, distance: 128.7
click at [324, 196] on div "**********" at bounding box center [332, 165] width 316 height 80
paste input "text"
type input "**********"
click at [472, 230] on span "Duplicate" at bounding box center [476, 229] width 19 height 5
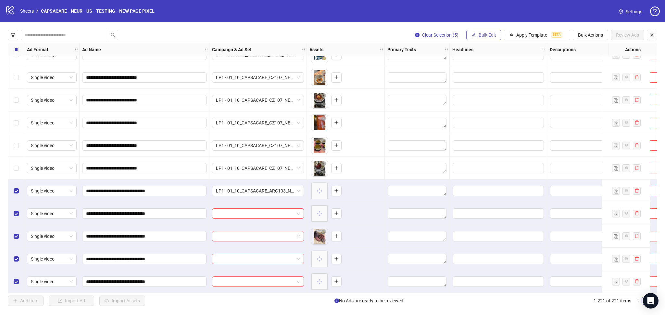
click at [485, 38] on span "Bulk Edit" at bounding box center [487, 34] width 18 height 5
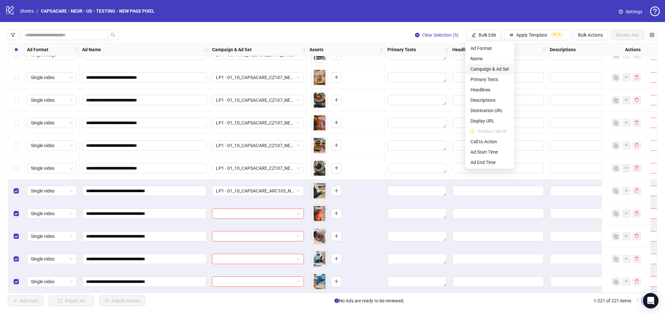
click at [486, 68] on span "Campaign & Ad Set" at bounding box center [489, 69] width 39 height 7
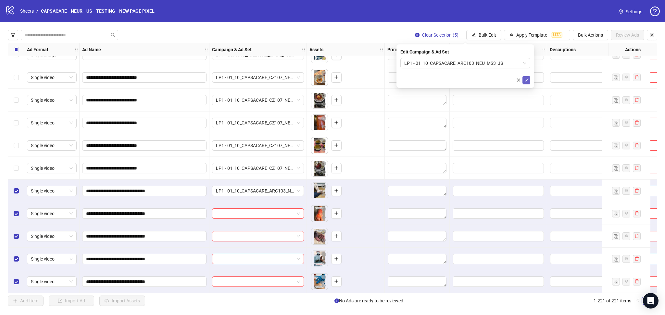
click at [528, 82] on icon "check" at bounding box center [526, 80] width 5 height 5
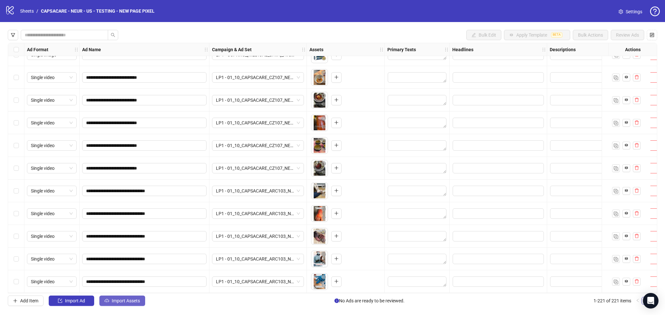
click at [117, 304] on span "Import Assets" at bounding box center [126, 301] width 28 height 5
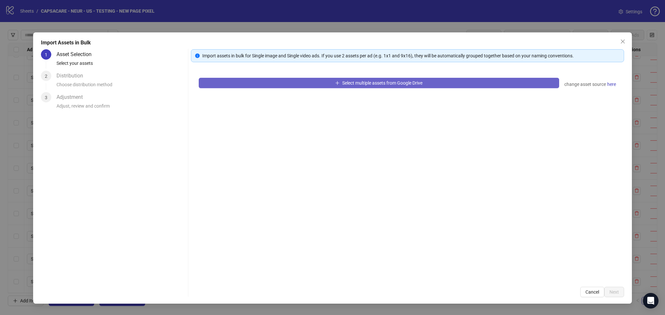
click at [242, 82] on button "Select multiple assets from Google Drive" at bounding box center [379, 83] width 360 height 10
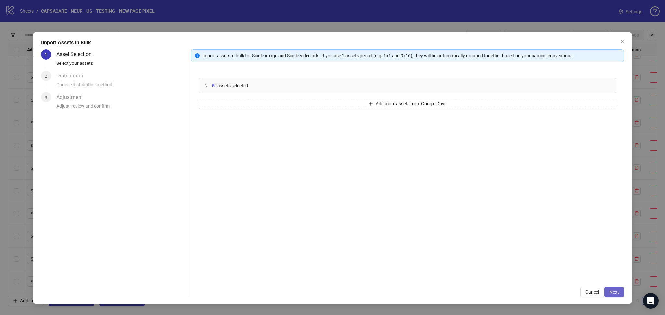
click at [611, 295] on button "Next" at bounding box center [614, 292] width 20 height 10
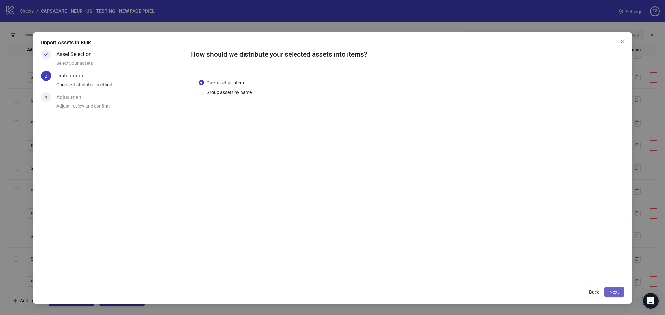
click at [616, 291] on span "Next" at bounding box center [613, 292] width 9 height 5
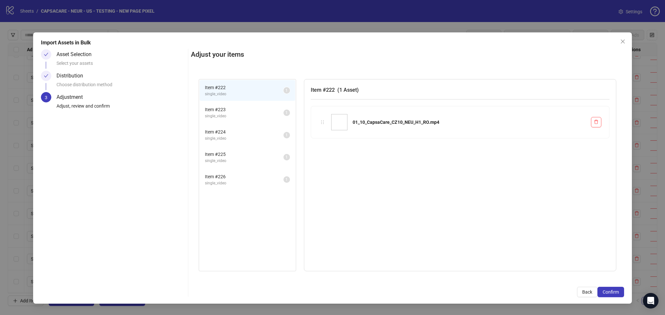
click at [616, 291] on span "Confirm" at bounding box center [610, 292] width 16 height 5
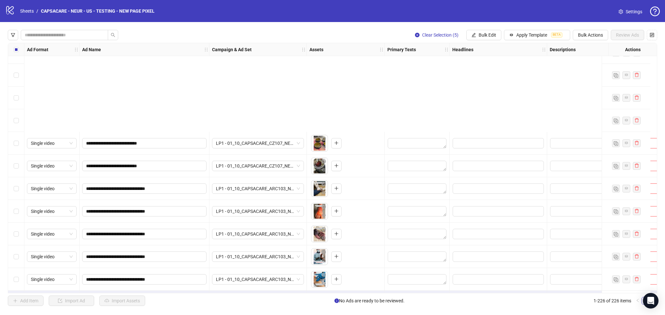
scroll to position [4899, 0]
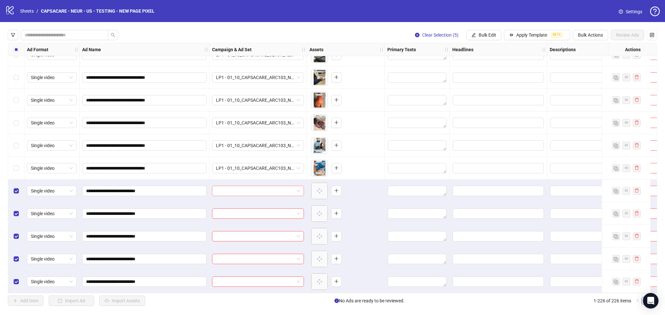
click at [239, 188] on input "search" at bounding box center [255, 191] width 78 height 10
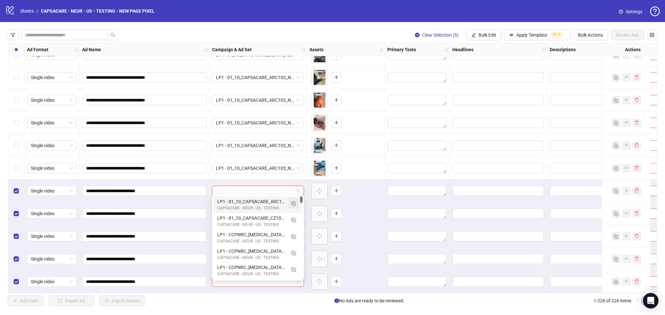
click at [291, 201] on span "button" at bounding box center [293, 203] width 5 height 5
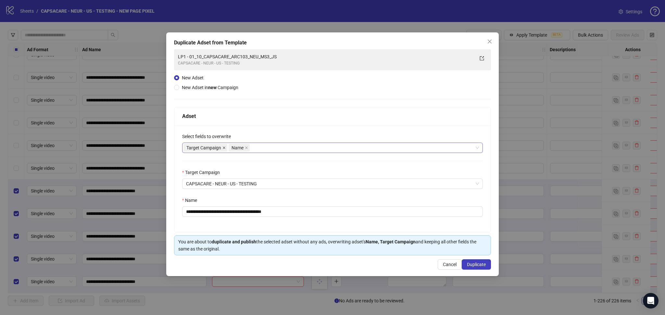
click at [223, 149] on icon "close" at bounding box center [223, 147] width 3 height 3
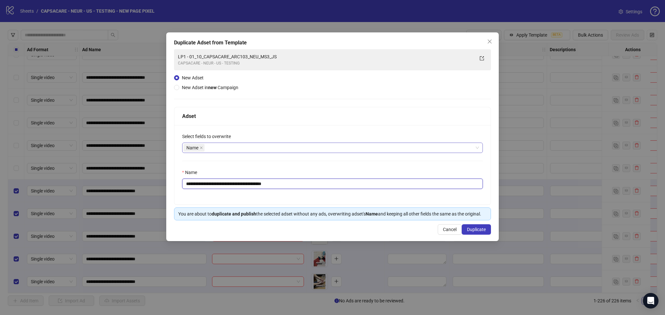
drag, startPoint x: 242, startPoint y: 182, endPoint x: 363, endPoint y: 189, distance: 121.6
click at [363, 189] on input "**********" at bounding box center [332, 184] width 301 height 10
paste input "text"
type input "**********"
click at [480, 231] on span "Duplicate" at bounding box center [476, 229] width 19 height 5
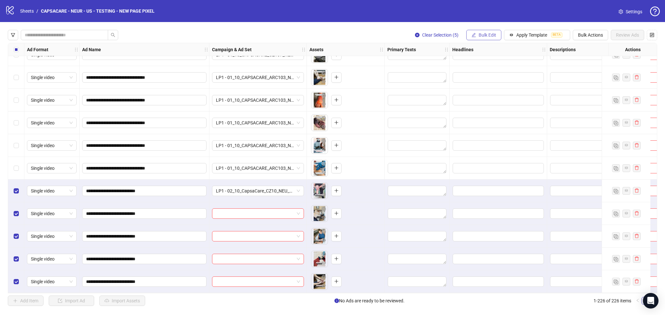
click at [480, 37] on span "Bulk Edit" at bounding box center [487, 34] width 18 height 5
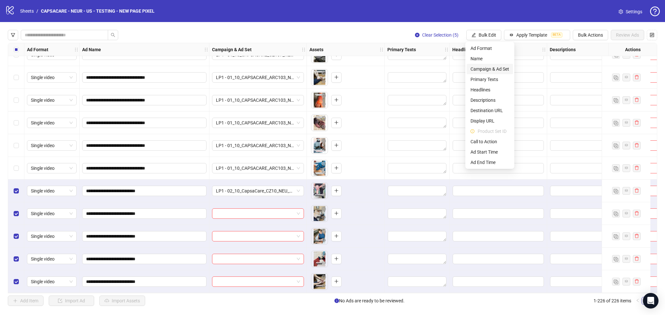
click at [494, 68] on span "Campaign & Ad Set" at bounding box center [489, 69] width 39 height 7
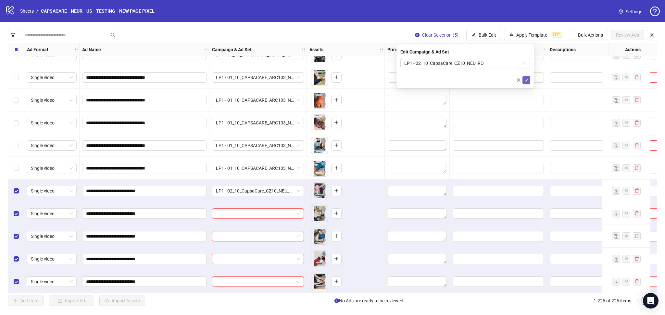
click at [527, 82] on span "submit" at bounding box center [526, 80] width 5 height 5
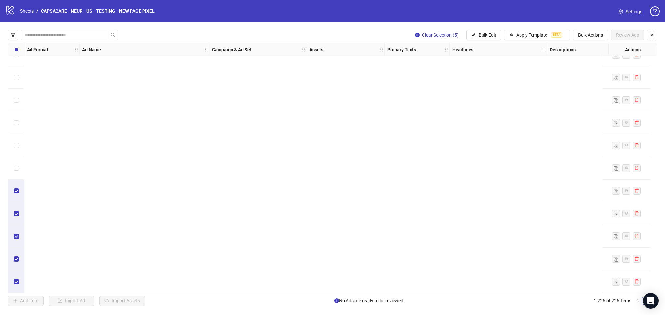
scroll to position [4524, 0]
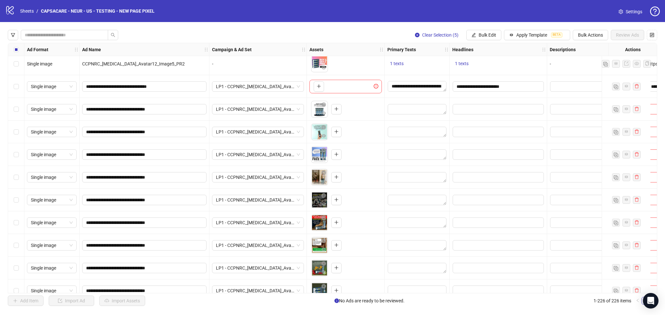
click at [22, 84] on div "Select row 201" at bounding box center [16, 86] width 16 height 23
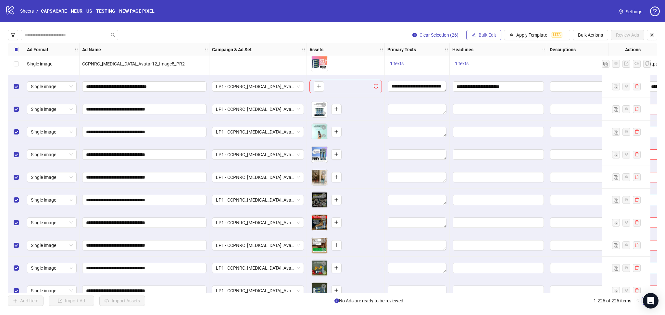
click at [485, 38] on span "Bulk Edit" at bounding box center [487, 34] width 18 height 5
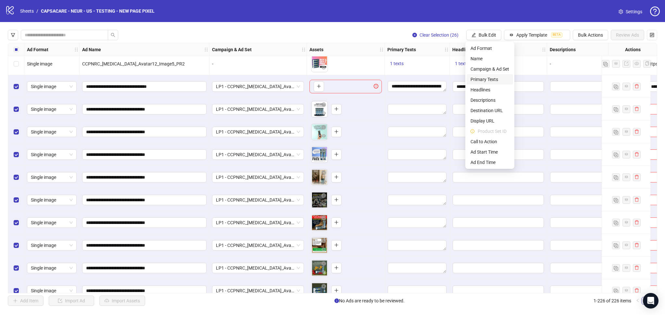
click at [489, 78] on span "Primary Texts" at bounding box center [489, 79] width 39 height 7
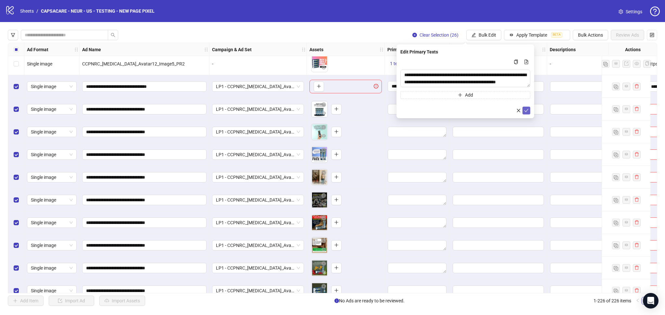
click at [526, 109] on icon "check" at bounding box center [526, 110] width 5 height 5
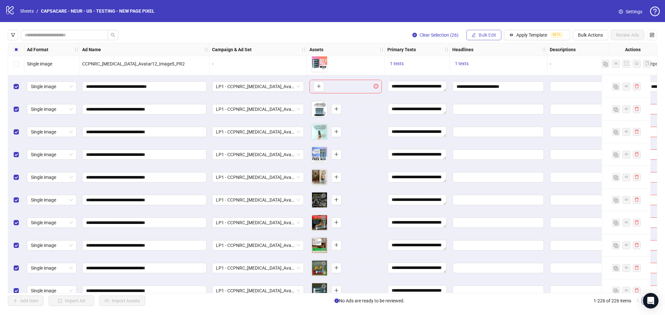
click at [489, 34] on span "Bulk Edit" at bounding box center [487, 34] width 18 height 5
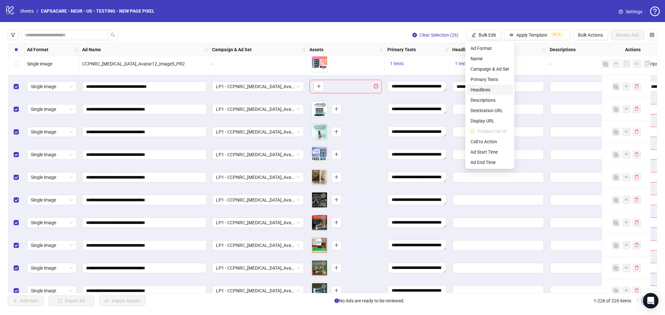
click at [489, 88] on span "Headlines" at bounding box center [489, 89] width 39 height 7
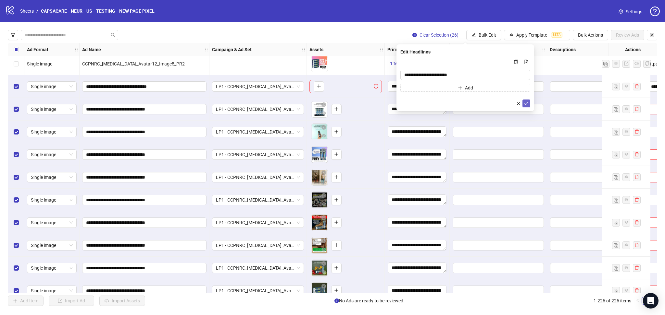
click at [524, 104] on icon "check" at bounding box center [526, 103] width 5 height 5
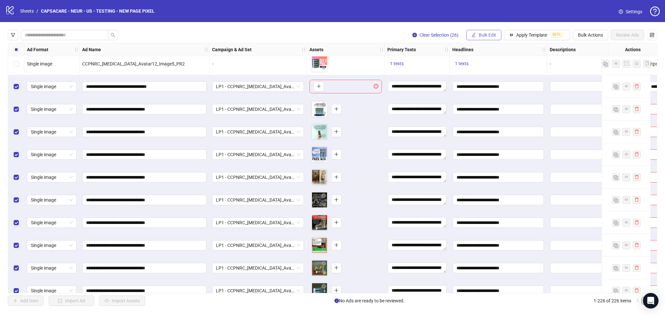
click at [485, 34] on span "Bulk Edit" at bounding box center [487, 34] width 18 height 5
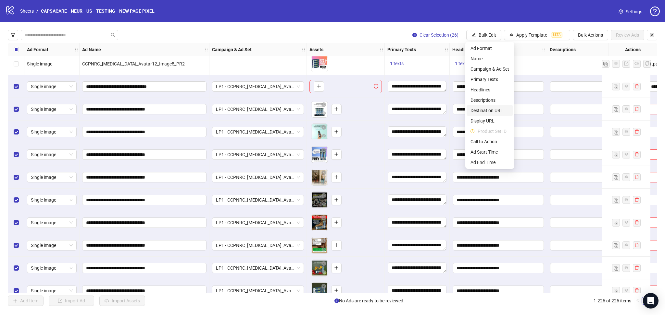
click at [484, 109] on span "Destination URL" at bounding box center [489, 110] width 39 height 7
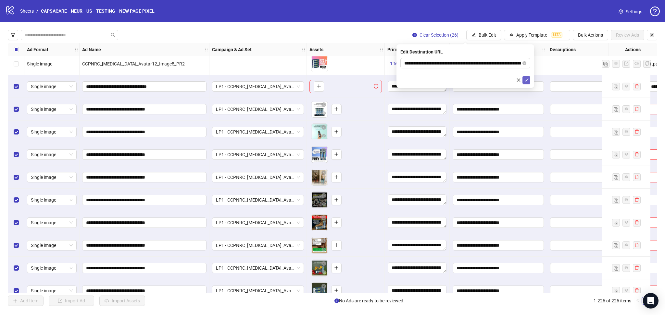
click at [526, 80] on icon "check" at bounding box center [526, 80] width 5 height 5
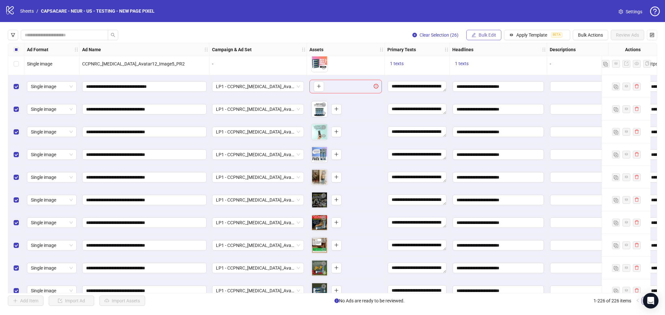
click at [482, 34] on span "Bulk Edit" at bounding box center [487, 34] width 18 height 5
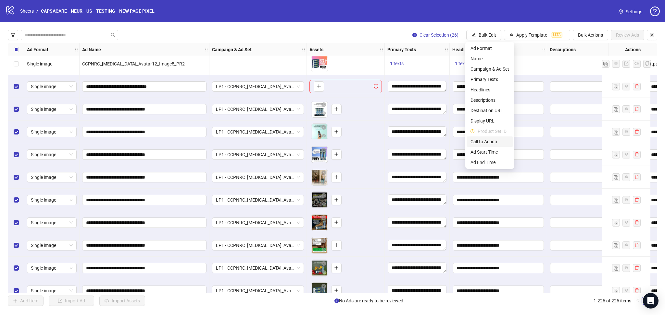
click at [485, 138] on span "Call to Action" at bounding box center [489, 141] width 39 height 7
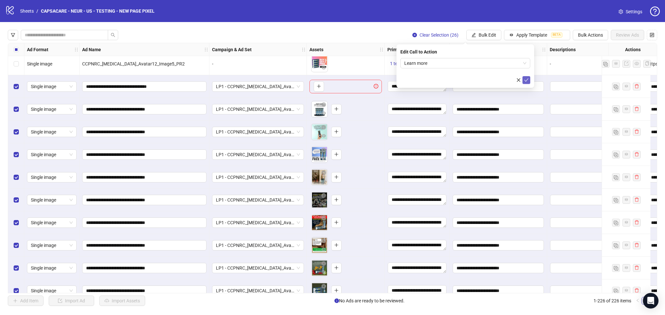
click at [525, 77] on button "submit" at bounding box center [526, 80] width 8 height 8
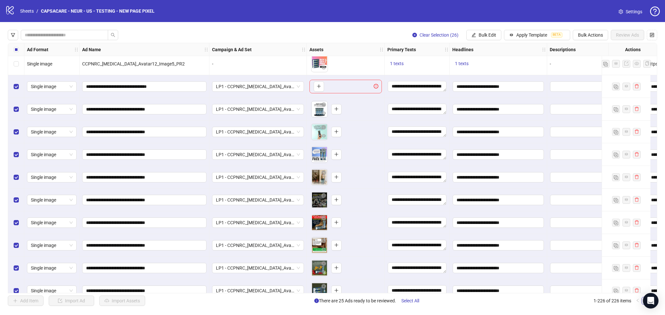
click at [13, 91] on div "Select row 201" at bounding box center [16, 86] width 16 height 23
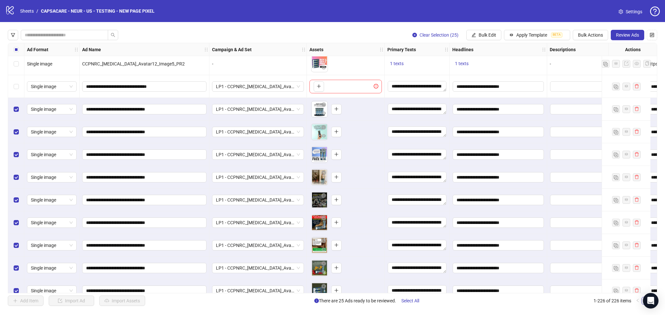
click at [623, 32] on button "Review Ads" at bounding box center [626, 35] width 33 height 10
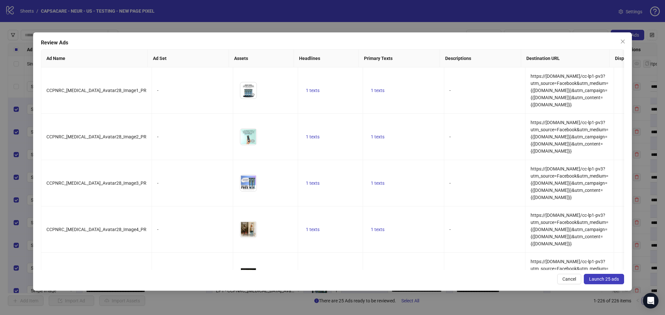
click at [604, 282] on span "Launch 25 ads" at bounding box center [604, 279] width 30 height 5
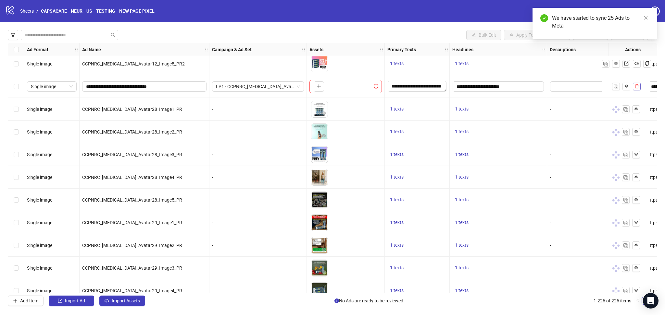
click at [638, 86] on icon "delete" at bounding box center [636, 86] width 4 height 4
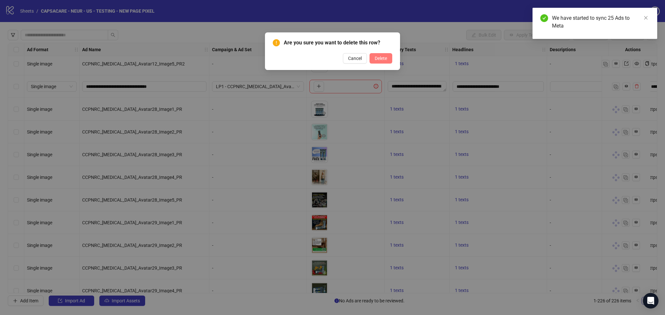
click at [379, 59] on span "Delete" at bounding box center [381, 58] width 12 height 5
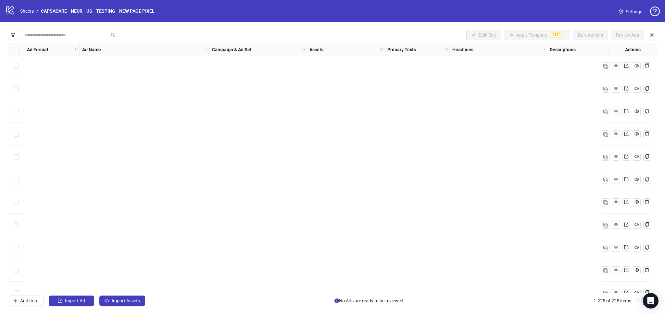
scroll to position [4877, 0]
